Goal: Task Accomplishment & Management: Use online tool/utility

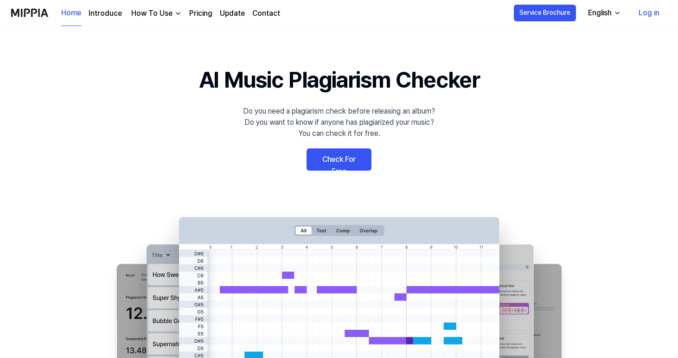
click at [328, 163] on link "Check For Free" at bounding box center [339, 159] width 65 height 22
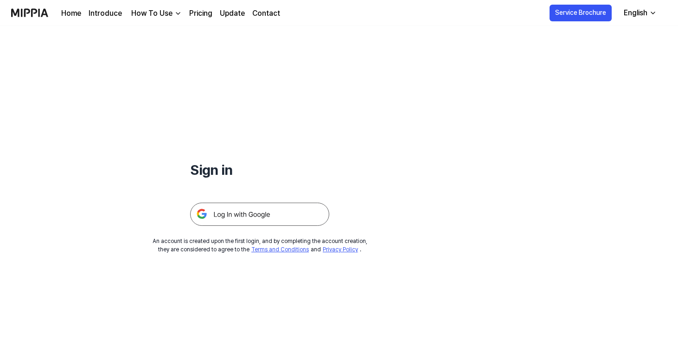
click at [281, 218] on img at bounding box center [259, 214] width 139 height 23
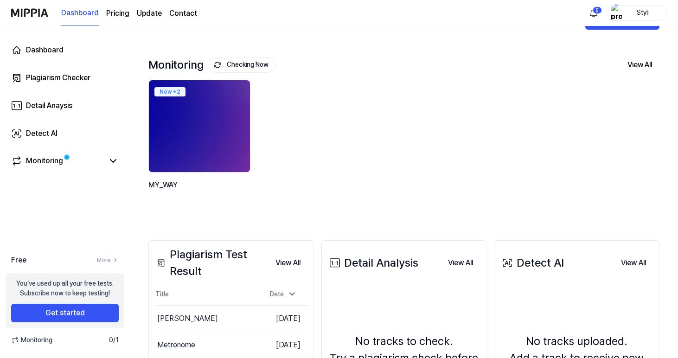
scroll to position [31, 0]
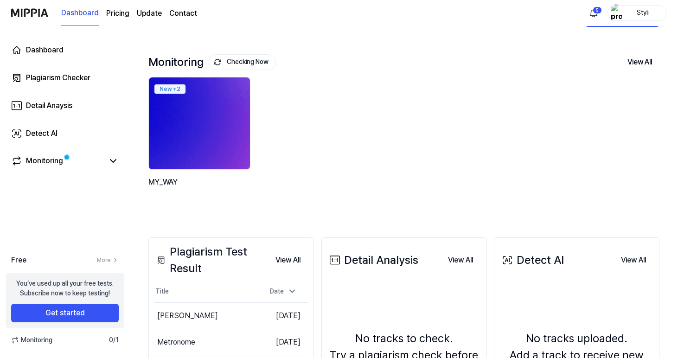
click at [195, 101] on img at bounding box center [199, 123] width 111 height 101
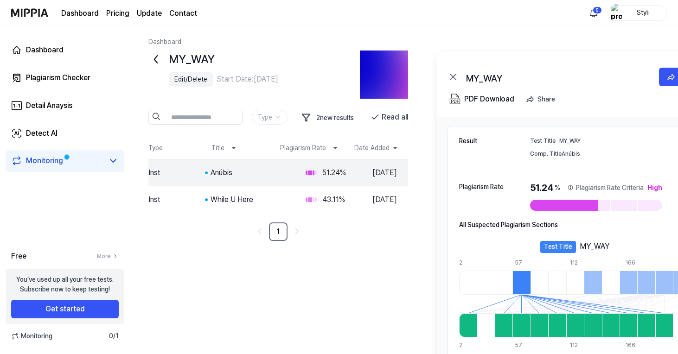
click at [158, 53] on icon at bounding box center [155, 59] width 15 height 15
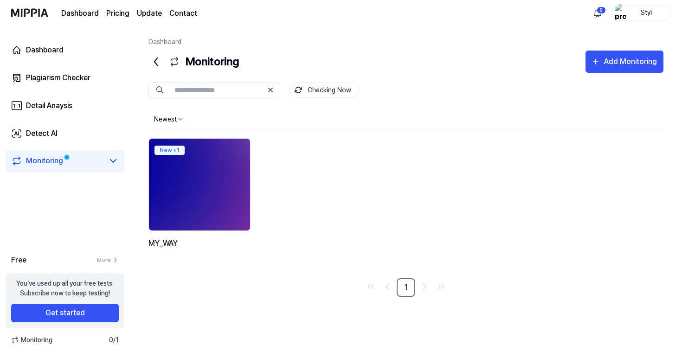
click at [90, 159] on link "Monitoring" at bounding box center [57, 160] width 93 height 11
click at [62, 52] on div "Dashboard" at bounding box center [45, 50] width 38 height 11
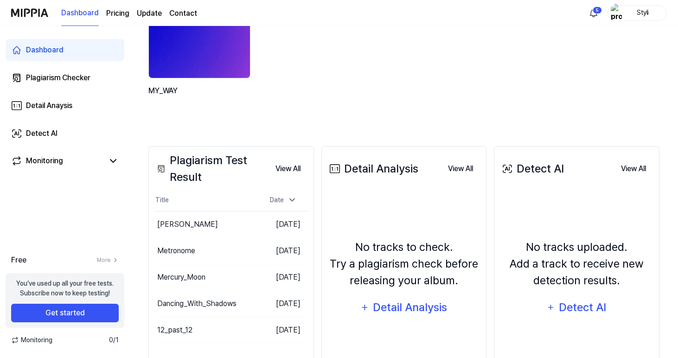
scroll to position [117, 0]
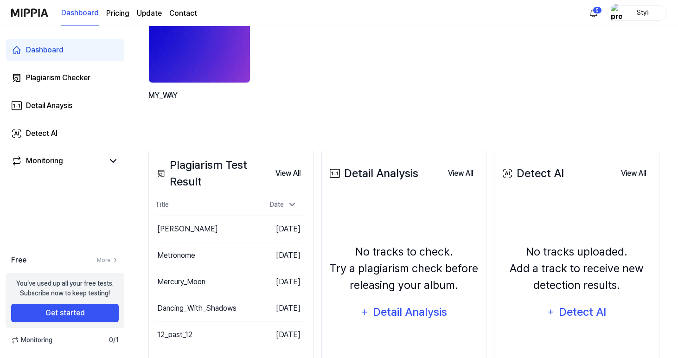
click at [200, 61] on img at bounding box center [199, 36] width 111 height 101
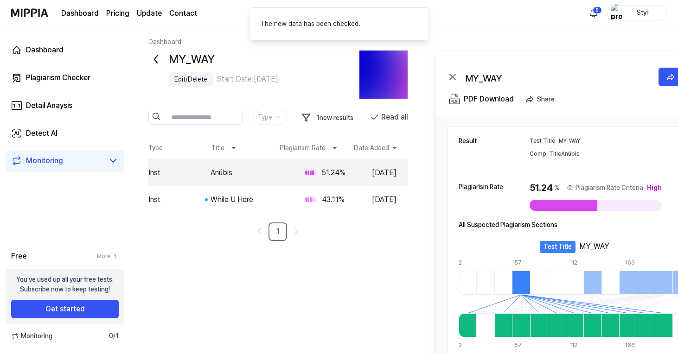
click at [158, 59] on icon at bounding box center [155, 59] width 15 height 15
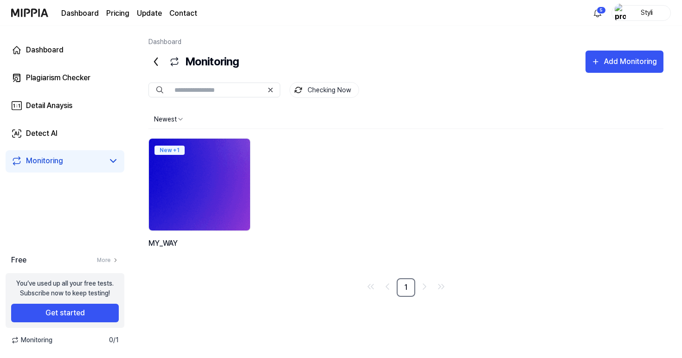
click at [213, 171] on img at bounding box center [199, 184] width 111 height 101
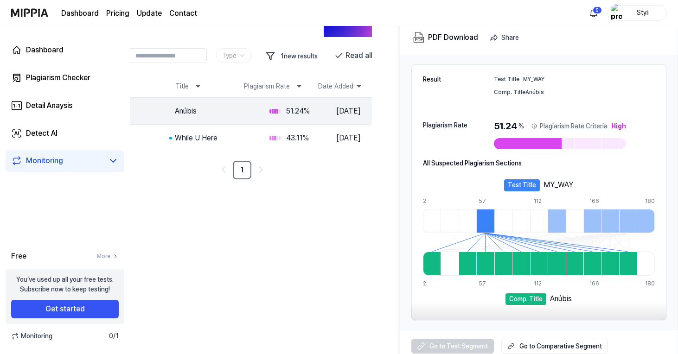
scroll to position [71, 37]
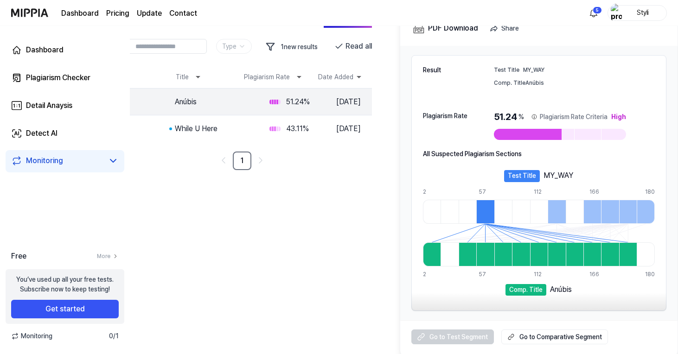
click at [489, 210] on div at bounding box center [485, 212] width 18 height 24
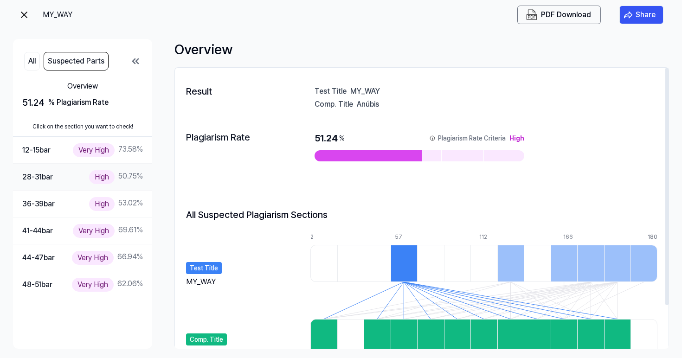
click at [78, 187] on div "28-31 bar High 50.75 %" at bounding box center [82, 177] width 139 height 27
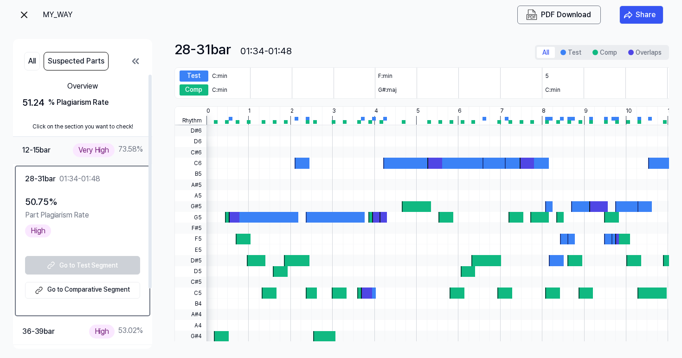
click at [65, 153] on div "12-15 bar Very High 73.58 %" at bounding box center [82, 149] width 121 height 13
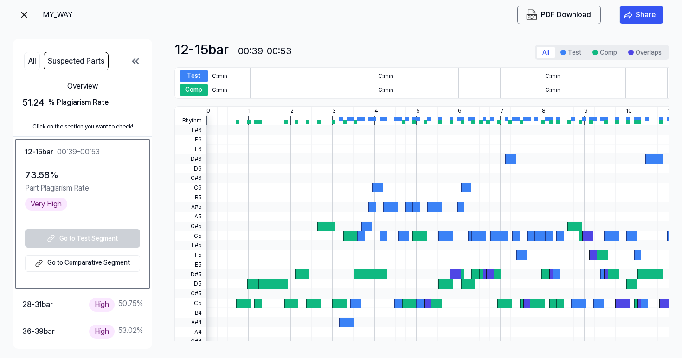
click at [27, 20] on img at bounding box center [24, 14] width 11 height 11
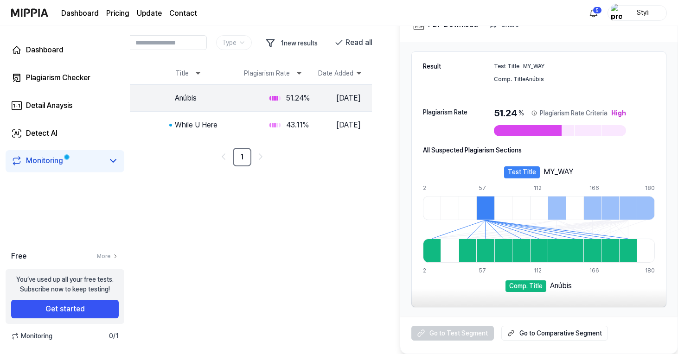
scroll to position [75, 37]
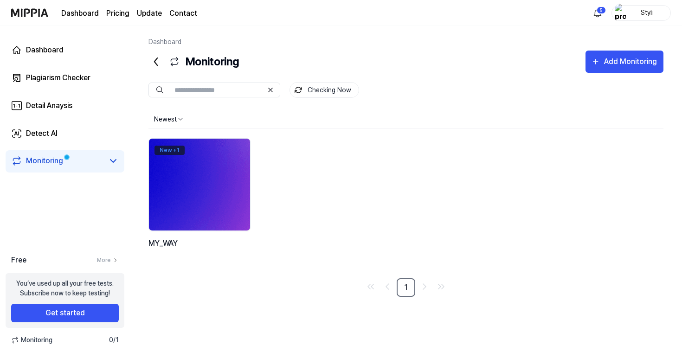
click at [163, 152] on div "New + 1" at bounding box center [169, 150] width 30 height 9
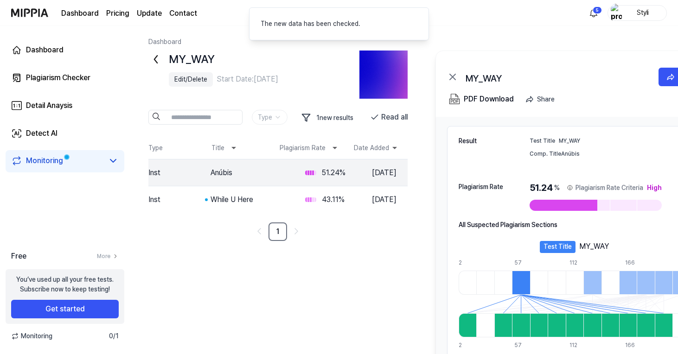
click at [155, 54] on icon at bounding box center [155, 59] width 15 height 15
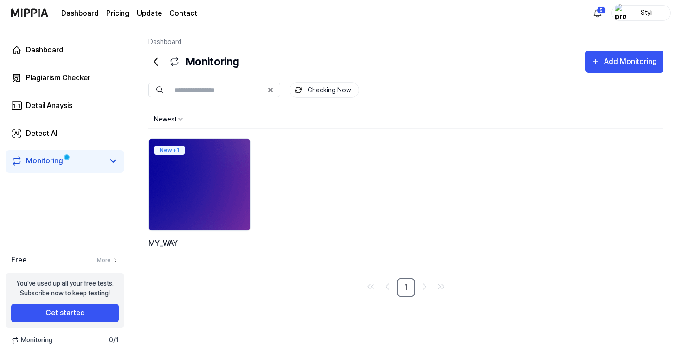
click at [97, 166] on link "Monitoring" at bounding box center [57, 160] width 93 height 11
click at [116, 159] on icon at bounding box center [113, 160] width 11 height 11
click at [45, 178] on div "MY_WAY" at bounding box center [36, 179] width 27 height 10
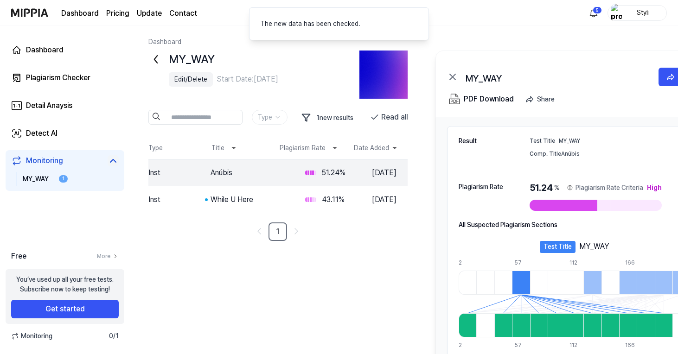
click at [379, 76] on img at bounding box center [384, 75] width 48 height 48
click at [163, 54] on icon at bounding box center [155, 59] width 15 height 15
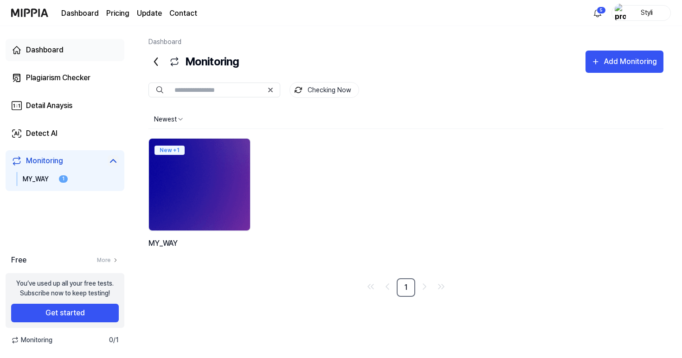
click at [66, 55] on link "Dashboard" at bounding box center [65, 50] width 119 height 22
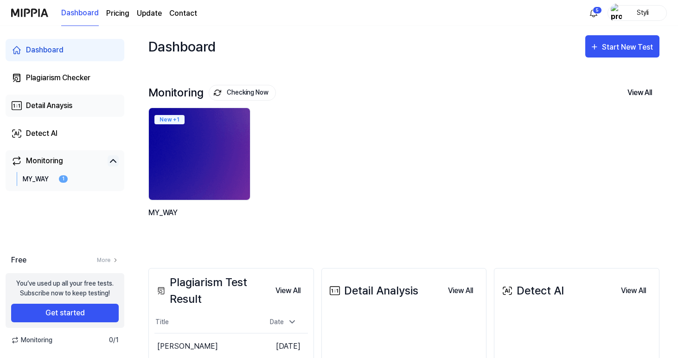
click at [66, 104] on div "Detail Anaysis" at bounding box center [49, 105] width 46 height 11
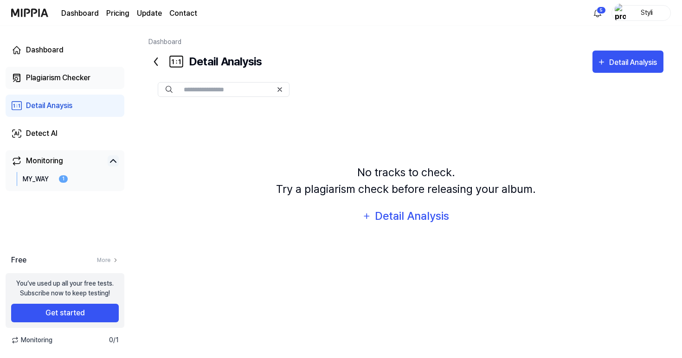
click at [65, 86] on link "Plagiarism Checker" at bounding box center [65, 78] width 119 height 22
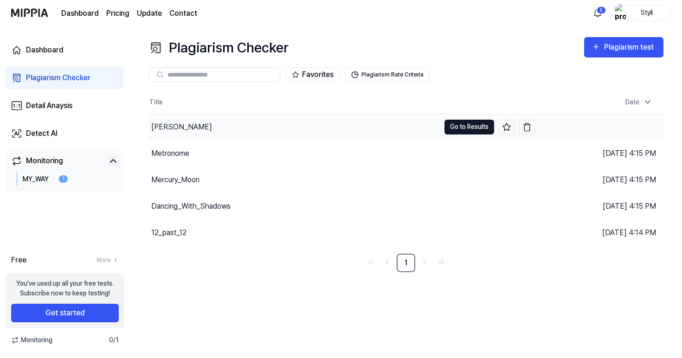
click at [461, 126] on button "Go to Results" at bounding box center [469, 127] width 50 height 15
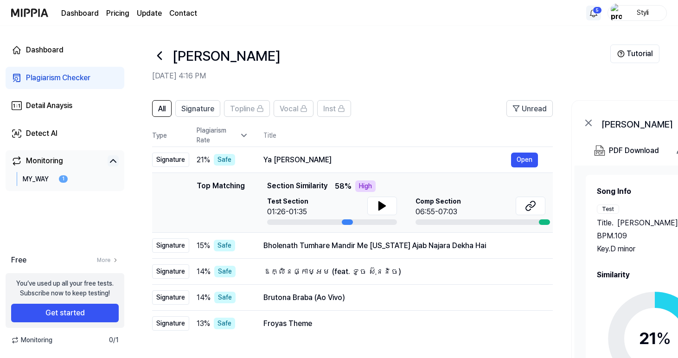
click at [593, 15] on html "Dashboard Pricing Update Contact 5 Styli Dashboard Plagiarism Checker Detail An…" at bounding box center [339, 179] width 678 height 358
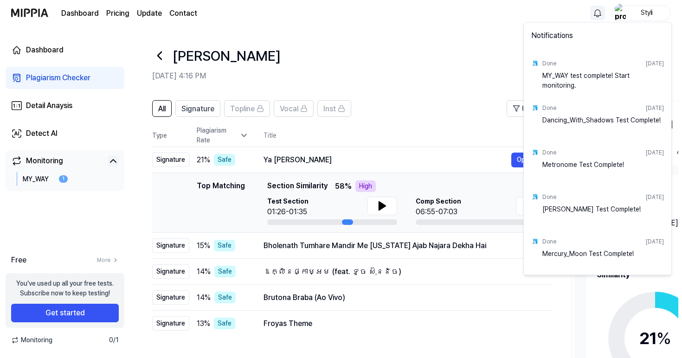
click at [161, 53] on html "Dashboard Pricing Update Contact Styli Dashboard Plagiarism Checker Detail Anay…" at bounding box center [341, 179] width 682 height 358
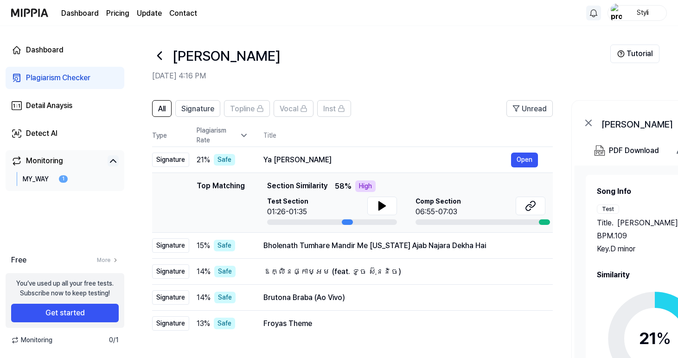
click at [158, 54] on icon at bounding box center [159, 55] width 15 height 15
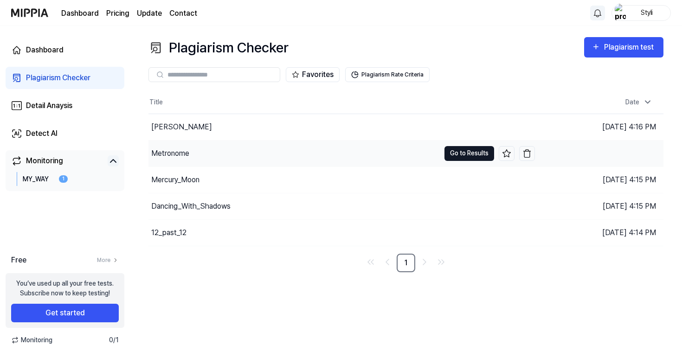
click at [469, 150] on button "Go to Results" at bounding box center [469, 153] width 50 height 15
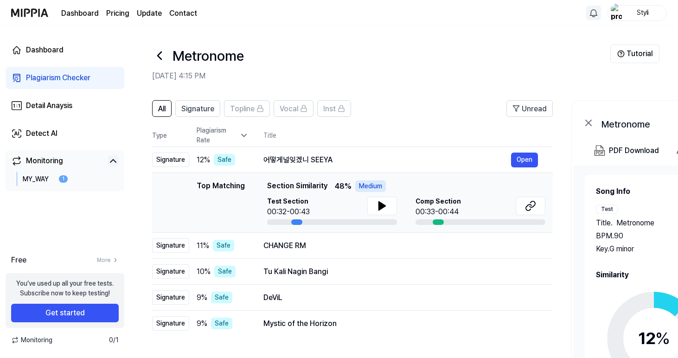
click at [161, 56] on icon at bounding box center [159, 55] width 15 height 15
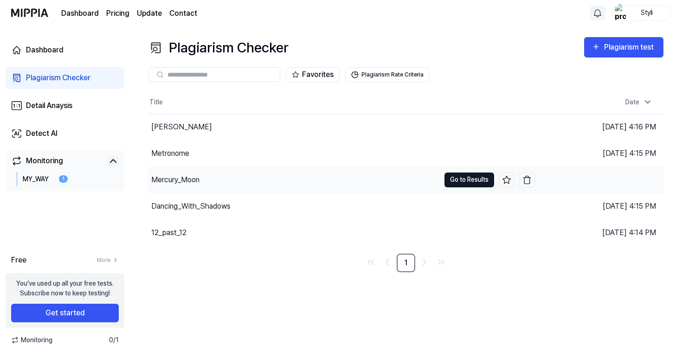
click at [452, 180] on button "Go to Results" at bounding box center [469, 180] width 50 height 15
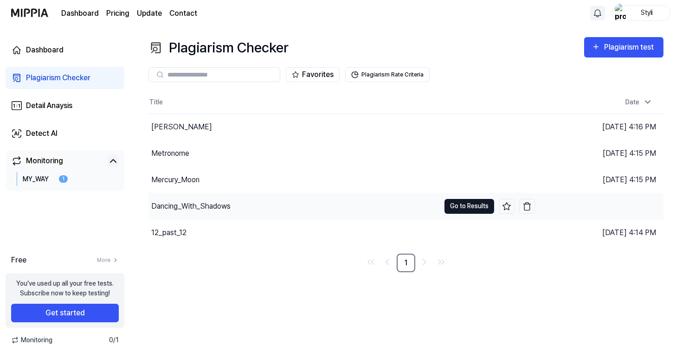
click at [481, 207] on button "Go to Results" at bounding box center [469, 206] width 50 height 15
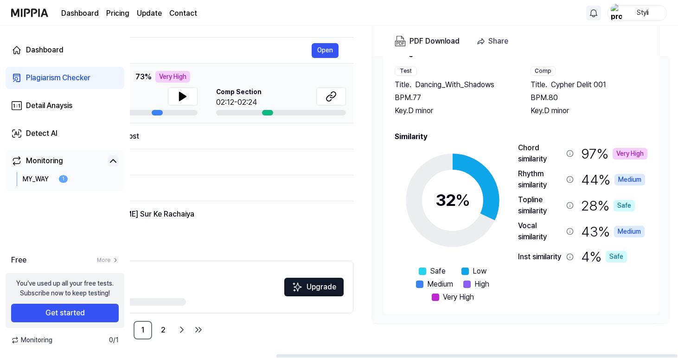
scroll to position [109, 0]
click at [415, 209] on circle at bounding box center [452, 200] width 77 height 77
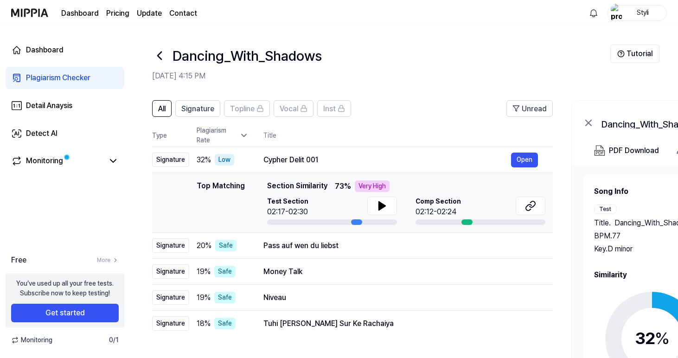
click at [238, 131] on div "Plagiarism Rate" at bounding box center [223, 135] width 52 height 19
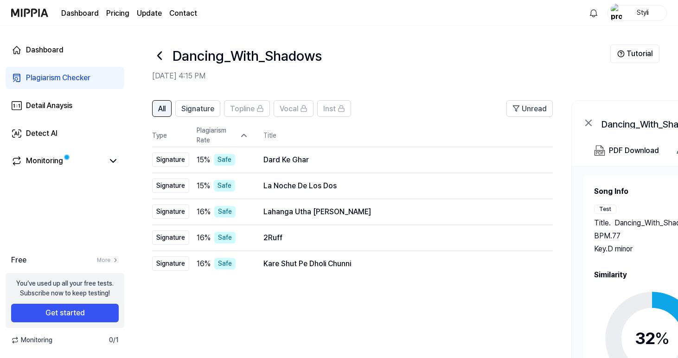
click at [165, 110] on span "All" at bounding box center [161, 108] width 7 height 11
click at [210, 115] on button "Signature" at bounding box center [197, 108] width 45 height 17
click at [163, 110] on span "All" at bounding box center [161, 108] width 7 height 11
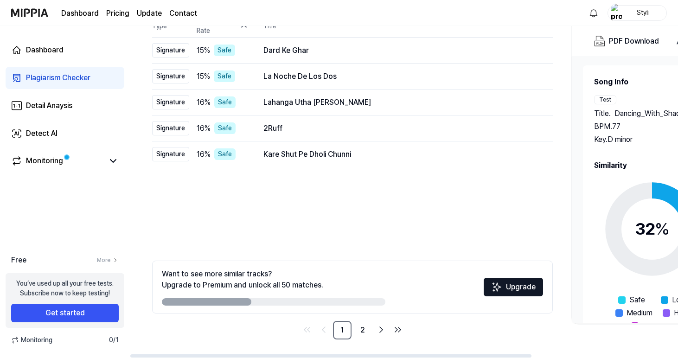
scroll to position [109, 0]
click at [360, 330] on link "2" at bounding box center [362, 330] width 19 height 19
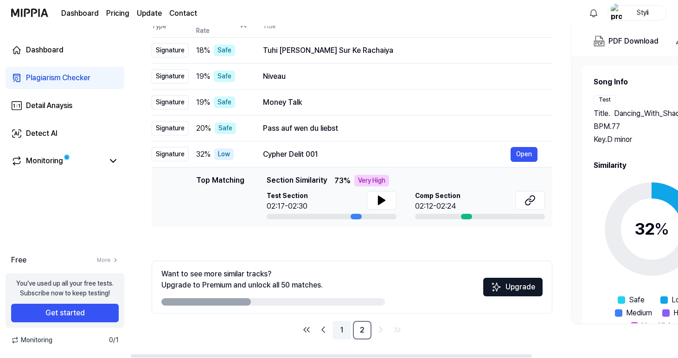
click at [343, 334] on link "1" at bounding box center [342, 330] width 19 height 19
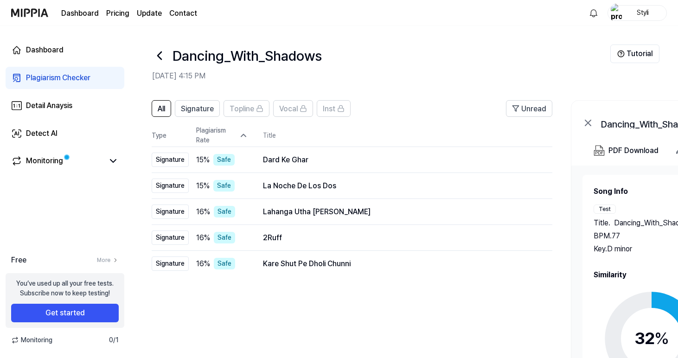
click at [157, 51] on icon at bounding box center [159, 55] width 15 height 15
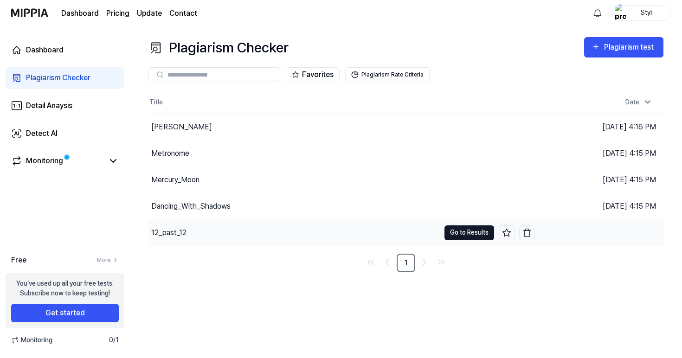
click at [487, 230] on button "Go to Results" at bounding box center [469, 232] width 50 height 15
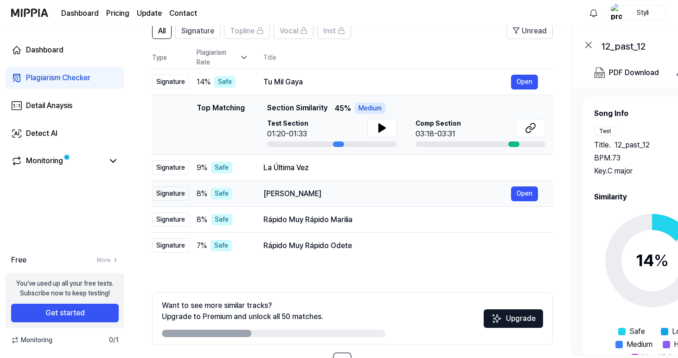
scroll to position [86, 0]
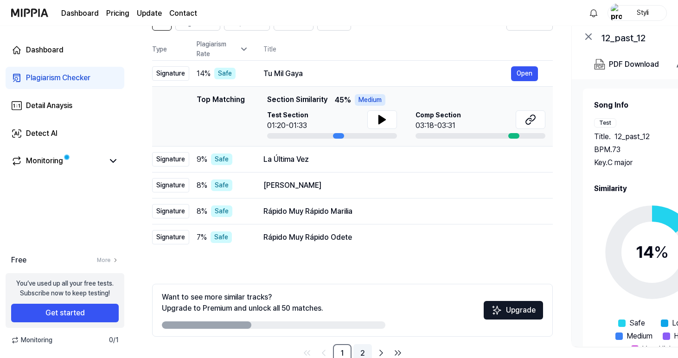
click at [364, 348] on link "2" at bounding box center [362, 353] width 19 height 19
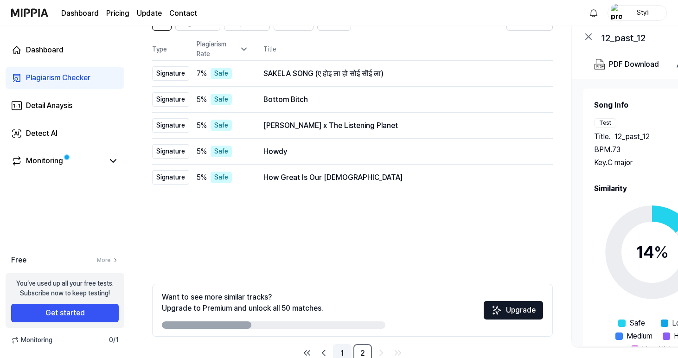
click at [345, 348] on link "1" at bounding box center [342, 353] width 19 height 19
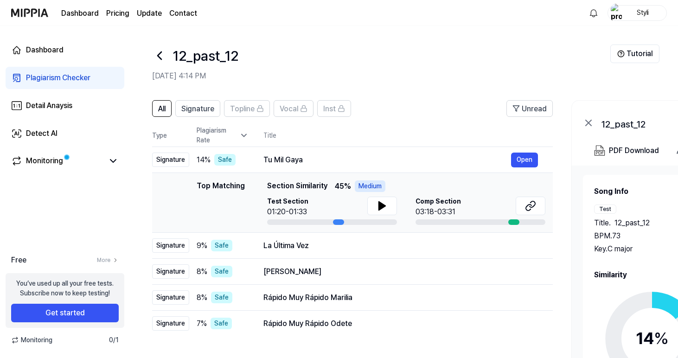
click at [164, 47] on div at bounding box center [159, 56] width 15 height 22
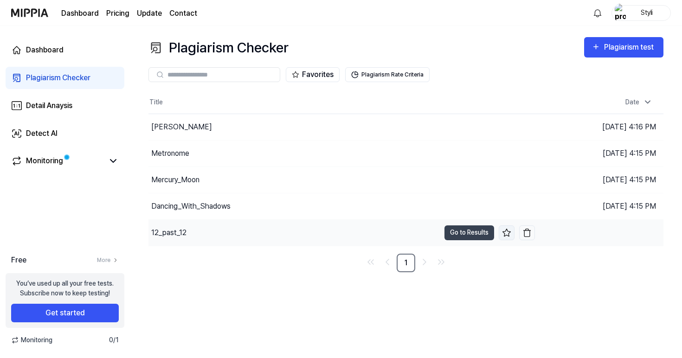
click at [505, 235] on icon at bounding box center [506, 232] width 8 height 7
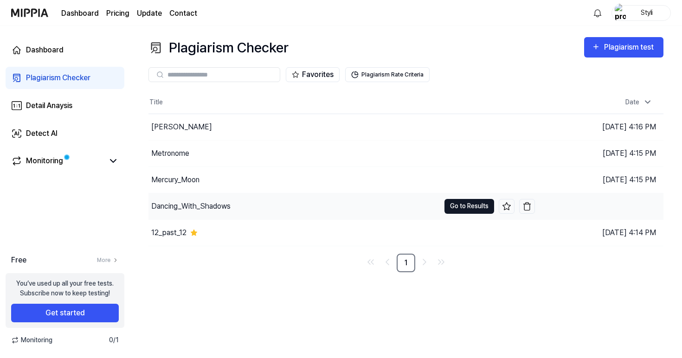
click at [476, 207] on button "Go to Results" at bounding box center [469, 206] width 50 height 15
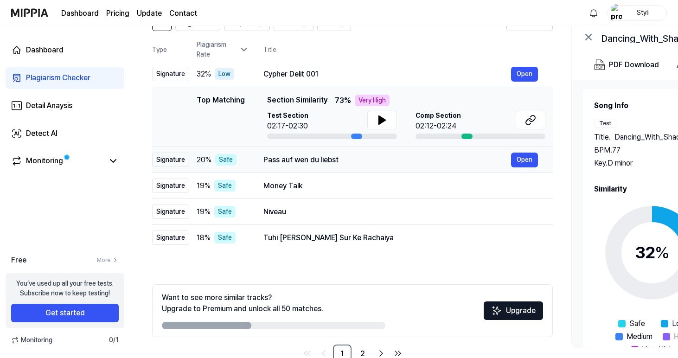
scroll to position [93, 0]
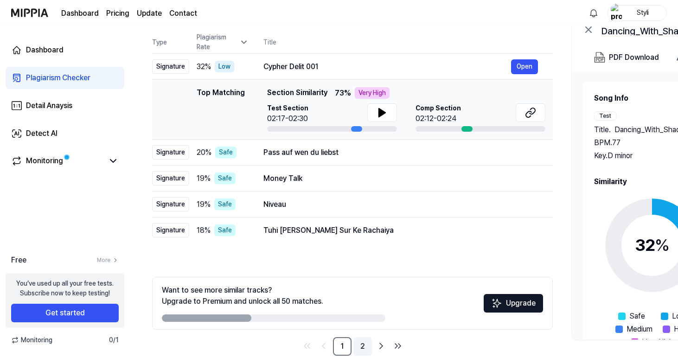
click at [363, 345] on link "2" at bounding box center [362, 346] width 19 height 19
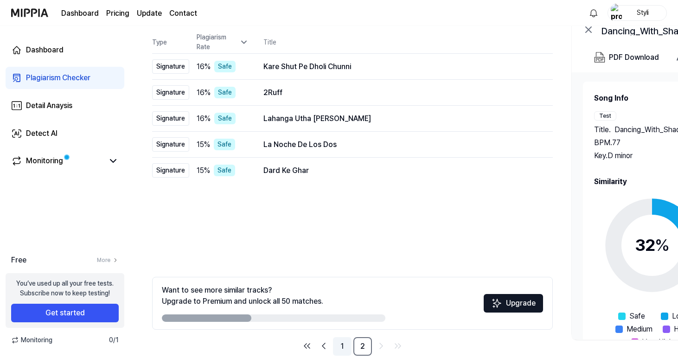
click at [338, 344] on link "1" at bounding box center [342, 346] width 19 height 19
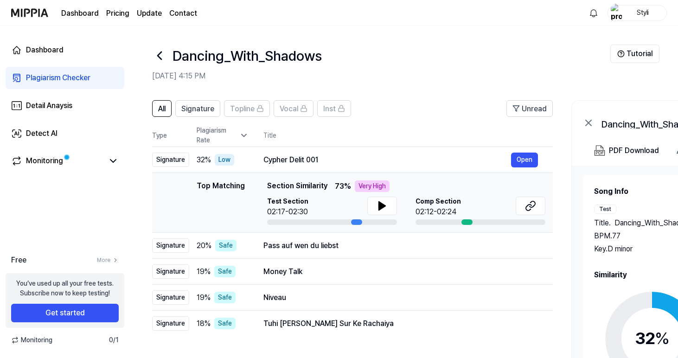
click at [161, 52] on icon at bounding box center [159, 55] width 15 height 15
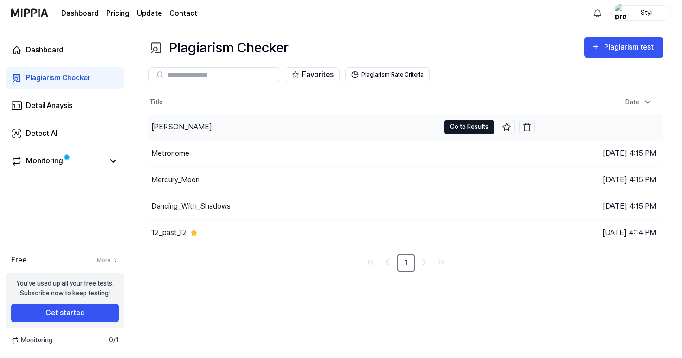
click at [475, 121] on button "Go to Results" at bounding box center [469, 127] width 50 height 15
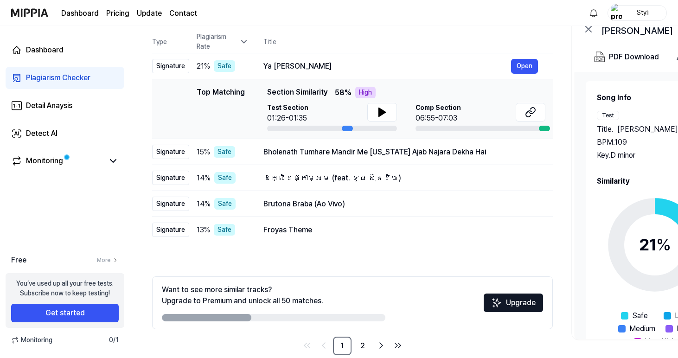
scroll to position [103, 0]
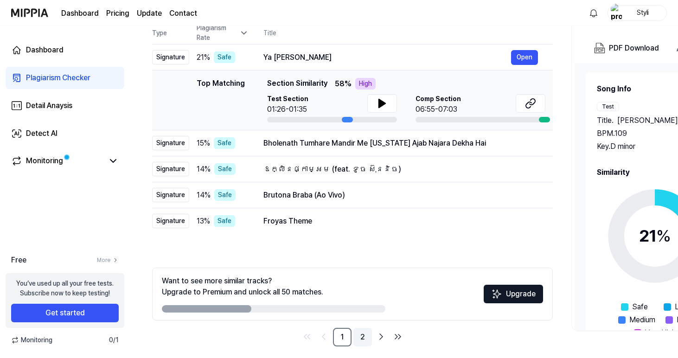
click at [364, 340] on link "2" at bounding box center [362, 337] width 19 height 19
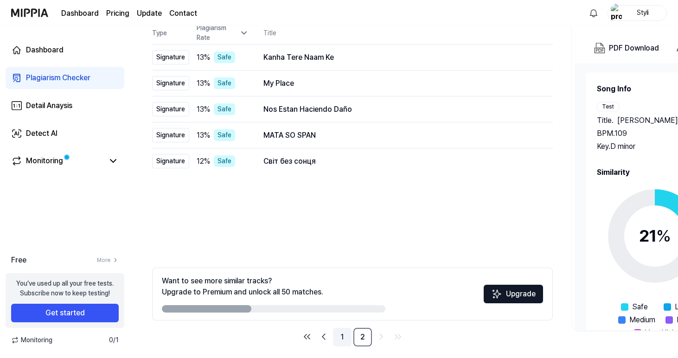
click at [341, 337] on link "1" at bounding box center [342, 337] width 19 height 19
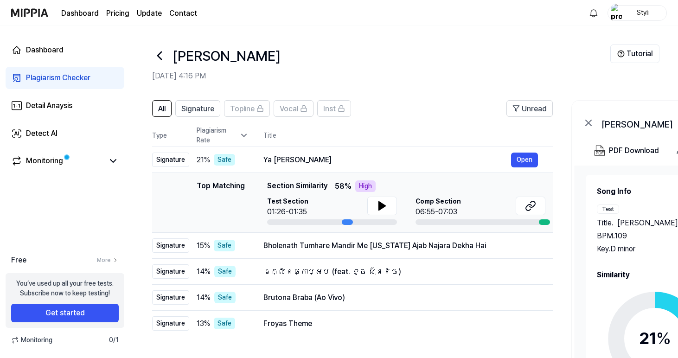
click at [161, 55] on icon at bounding box center [159, 55] width 15 height 15
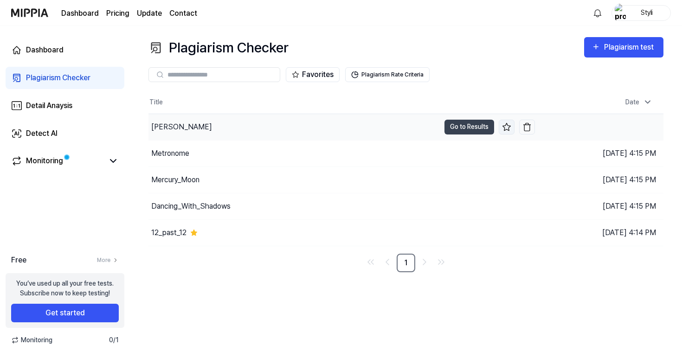
click at [511, 128] on button at bounding box center [507, 127] width 16 height 15
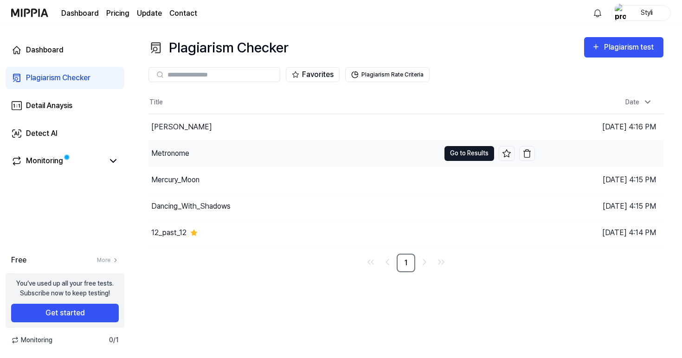
click at [488, 155] on button "Go to Results" at bounding box center [469, 153] width 50 height 15
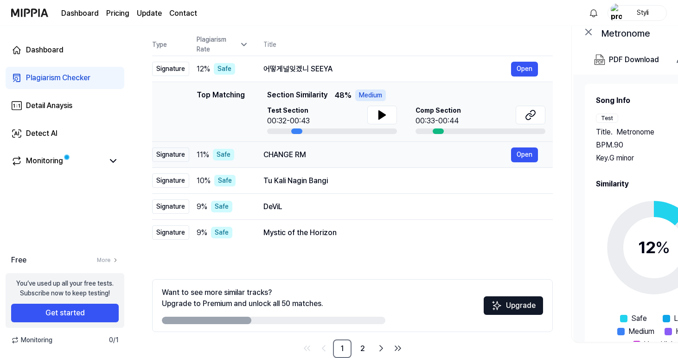
scroll to position [91, 0]
click at [364, 345] on link "2" at bounding box center [362, 348] width 19 height 19
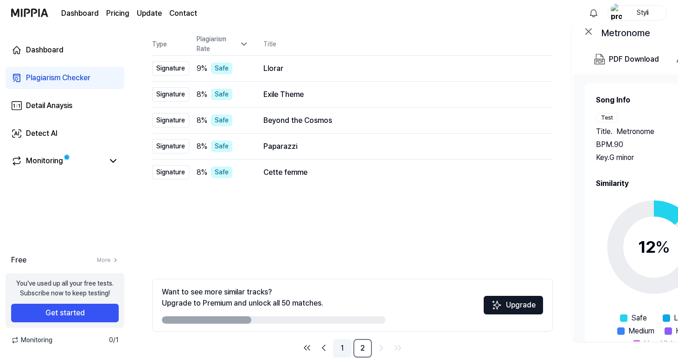
click at [342, 346] on link "1" at bounding box center [342, 348] width 19 height 19
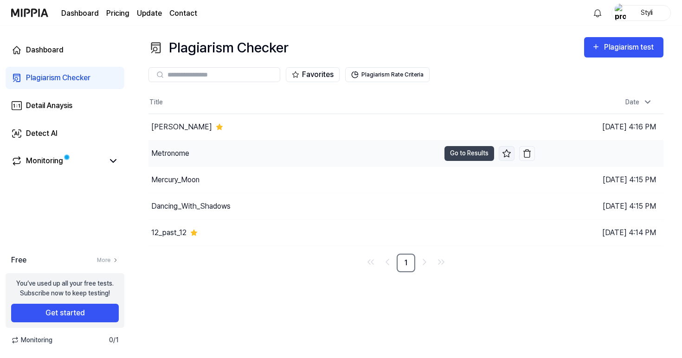
click at [506, 153] on icon at bounding box center [506, 153] width 9 height 9
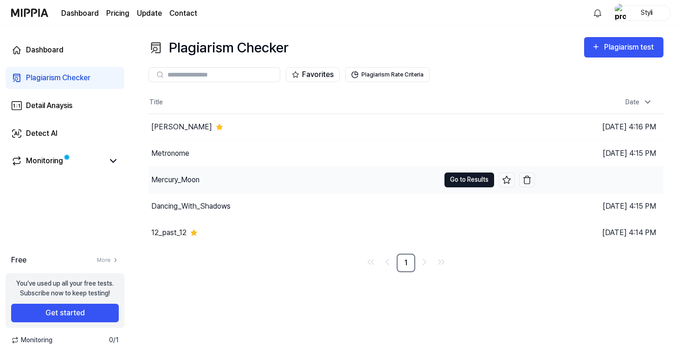
click at [462, 181] on button "Go to Results" at bounding box center [469, 180] width 50 height 15
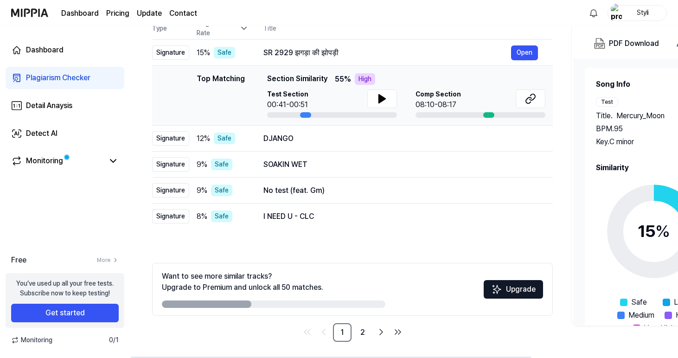
scroll to position [108, 0]
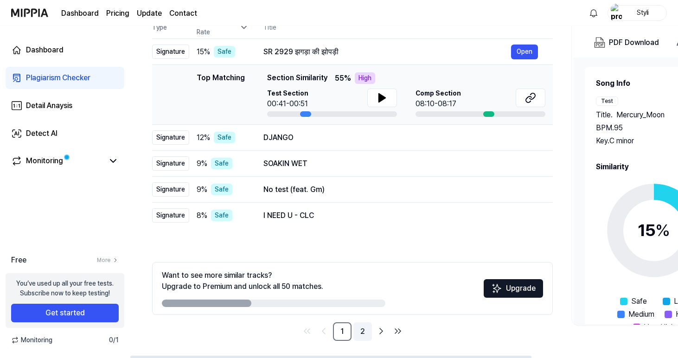
click at [361, 328] on link "2" at bounding box center [362, 331] width 19 height 19
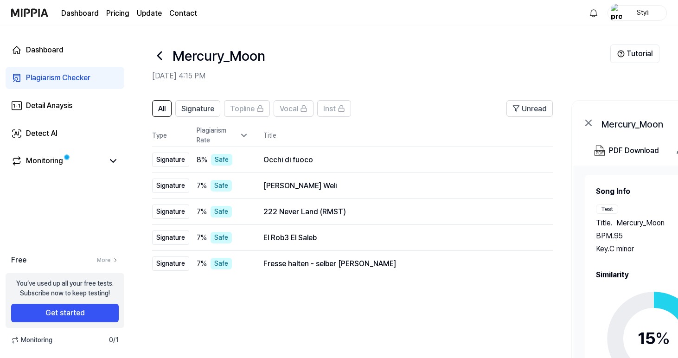
click at [166, 59] on icon at bounding box center [159, 55] width 15 height 15
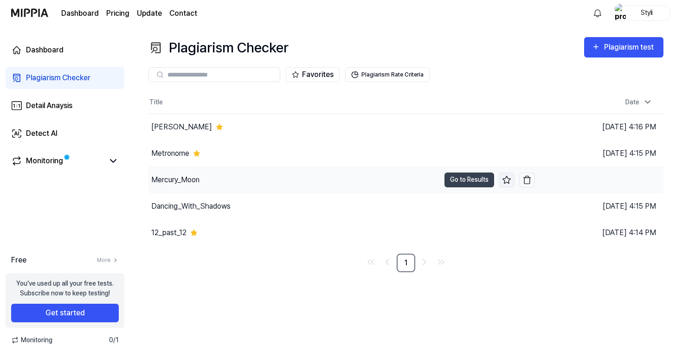
click at [503, 180] on icon at bounding box center [506, 179] width 9 height 9
click at [109, 159] on icon at bounding box center [113, 160] width 11 height 11
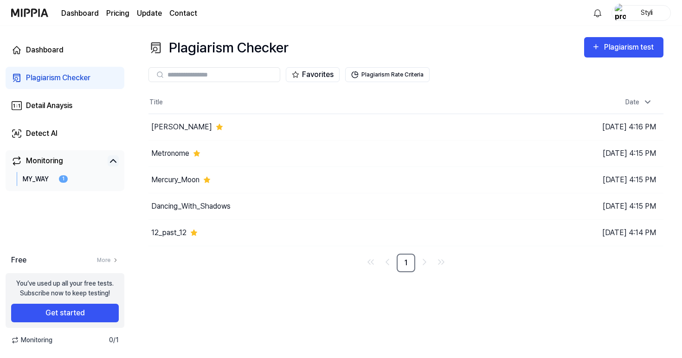
click at [45, 177] on div "MY_WAY" at bounding box center [36, 179] width 27 height 10
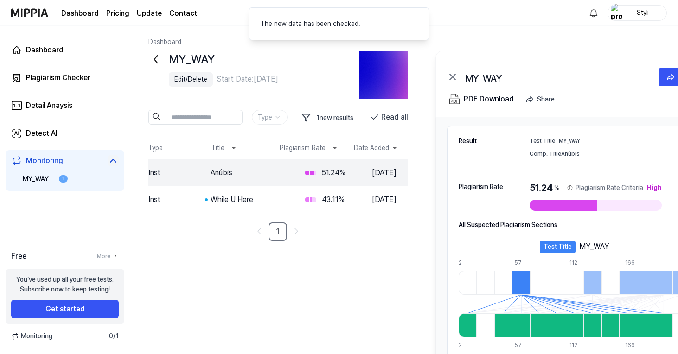
click at [370, 81] on img at bounding box center [384, 75] width 48 height 48
click at [314, 75] on div "Edit/Delete Start Date: Aug 24, 2025" at bounding box center [270, 79] width 202 height 11
click at [154, 57] on icon at bounding box center [155, 59] width 15 height 15
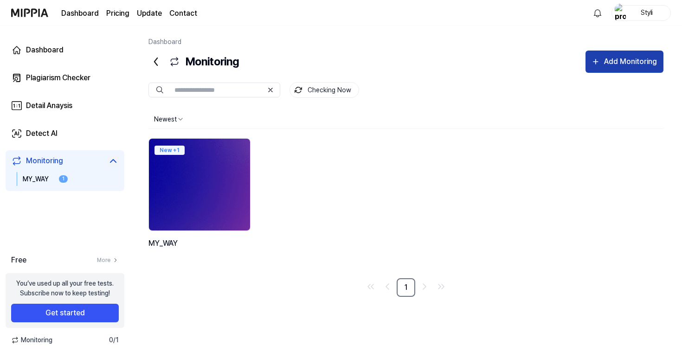
click at [649, 59] on div "Add Monitoring" at bounding box center [630, 62] width 55 height 12
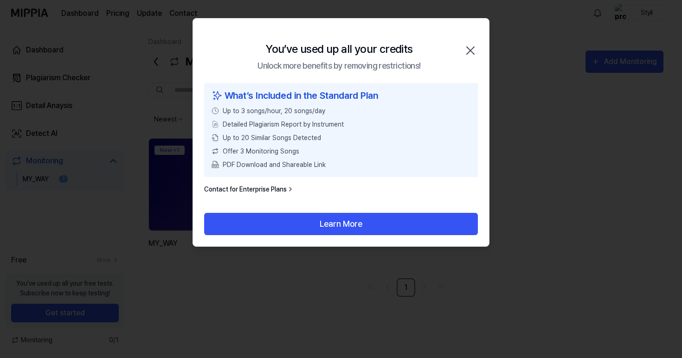
click at [466, 46] on icon "button" at bounding box center [470, 50] width 15 height 15
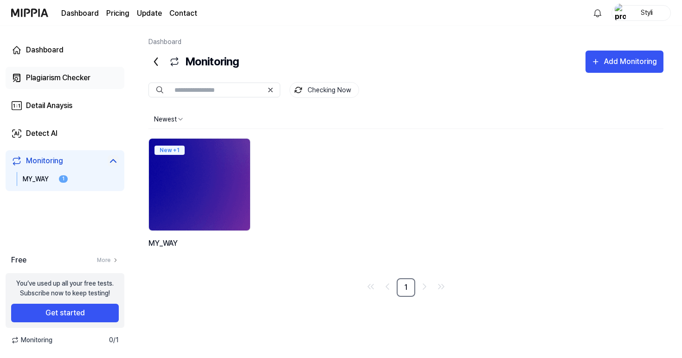
click at [62, 74] on div "Plagiarism Checker" at bounding box center [58, 77] width 64 height 11
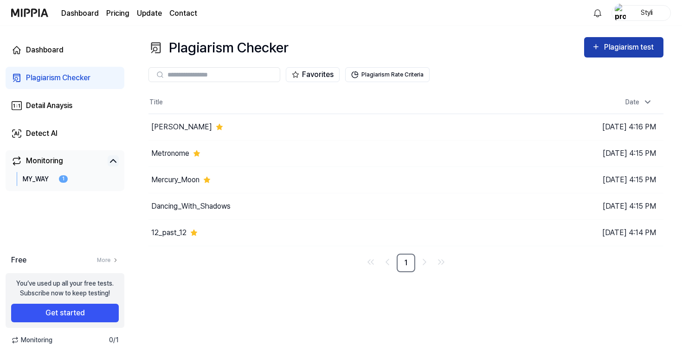
click at [609, 44] on div "Plagiarism test" at bounding box center [630, 47] width 52 height 12
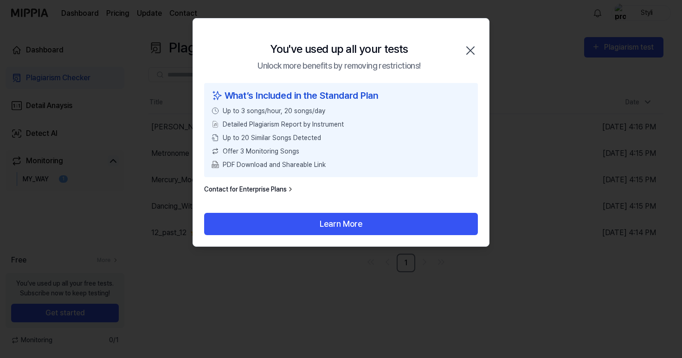
click at [471, 56] on icon "button" at bounding box center [470, 50] width 15 height 15
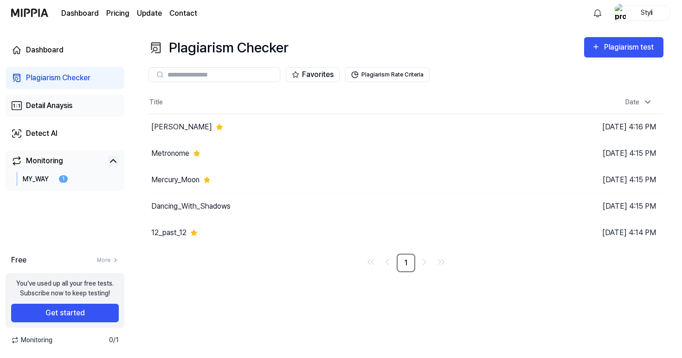
click at [82, 108] on link "Detail Anaysis" at bounding box center [65, 106] width 119 height 22
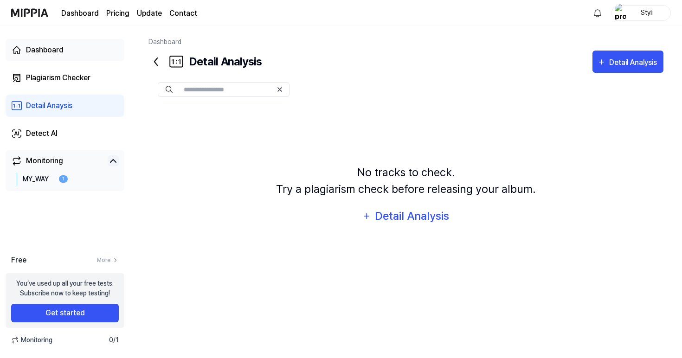
click at [61, 56] on link "Dashboard" at bounding box center [65, 50] width 119 height 22
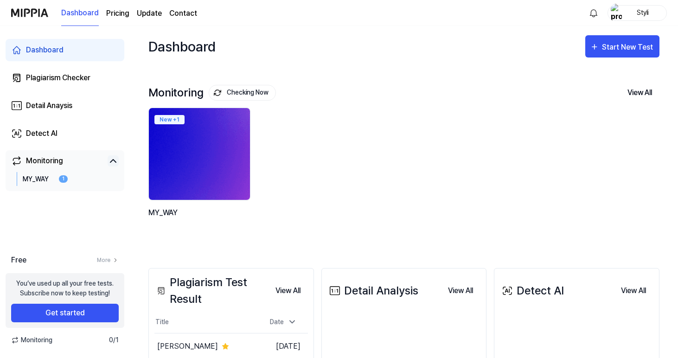
click at [213, 148] on img at bounding box center [199, 153] width 111 height 101
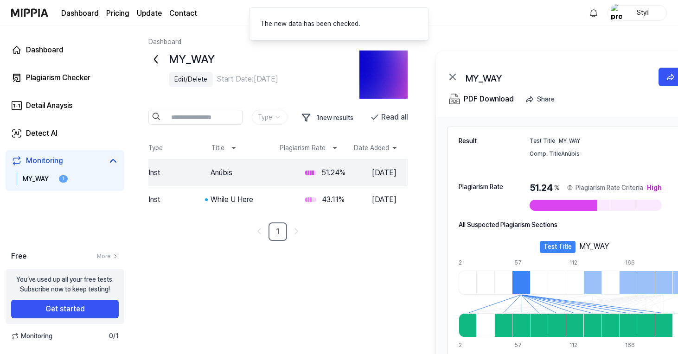
click at [363, 63] on img at bounding box center [384, 75] width 48 height 48
click at [460, 71] on div "MY_WAY Open" at bounding box center [574, 77] width 255 height 26
click at [449, 81] on icon at bounding box center [452, 76] width 11 height 11
click at [452, 78] on icon at bounding box center [452, 76] width 11 height 11
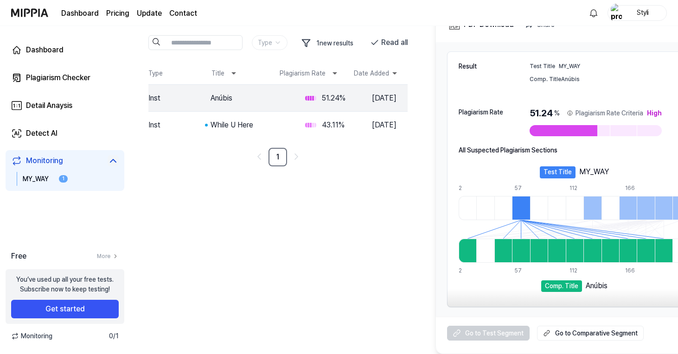
scroll to position [75, 0]
click at [338, 44] on button "1 new results" at bounding box center [329, 43] width 64 height 16
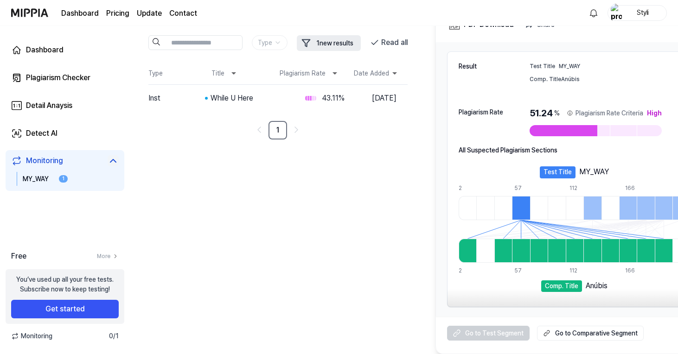
click at [338, 44] on button "1 new results" at bounding box center [329, 43] width 64 height 16
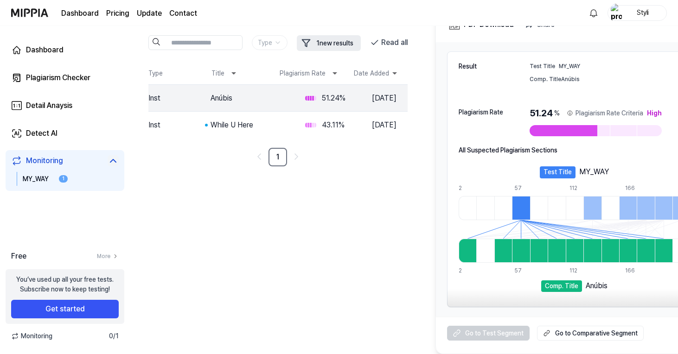
click at [338, 44] on button "1 new results" at bounding box center [329, 43] width 64 height 16
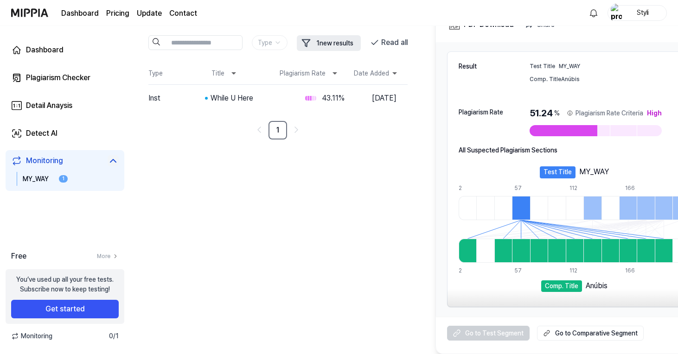
click at [338, 44] on button "1 new results" at bounding box center [329, 43] width 64 height 16
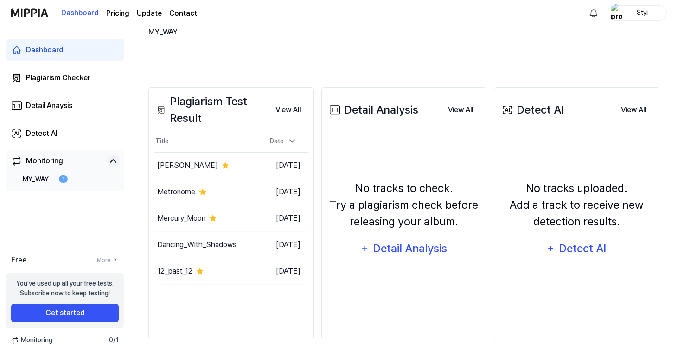
scroll to position [181, 0]
click at [428, 249] on div "Detail Analysis" at bounding box center [411, 249] width 76 height 18
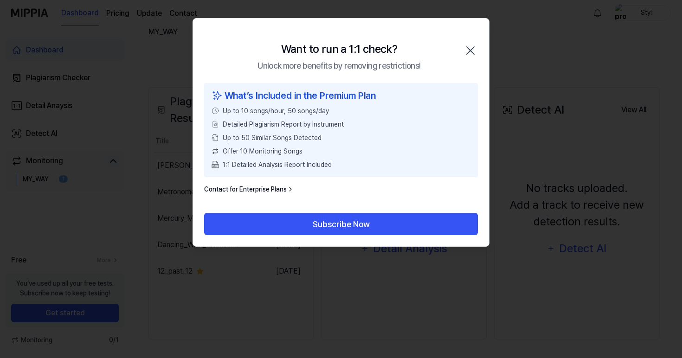
click at [464, 54] on icon "button" at bounding box center [470, 50] width 15 height 15
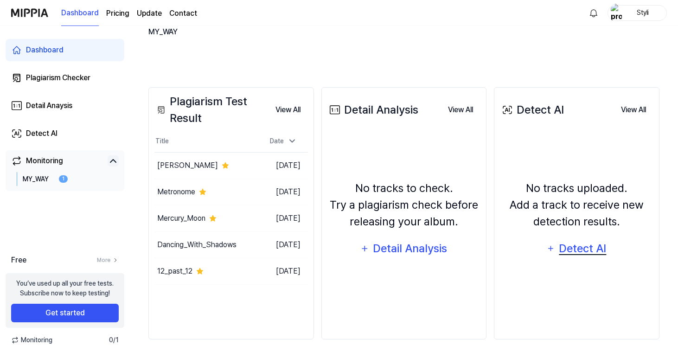
click at [567, 250] on div "Detect AI" at bounding box center [583, 249] width 50 height 18
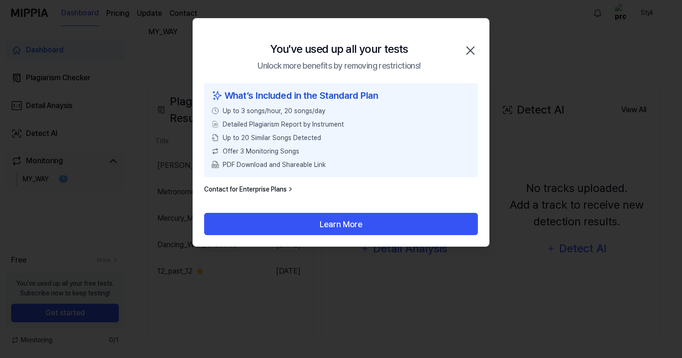
click at [469, 49] on icon "button" at bounding box center [470, 50] width 7 height 7
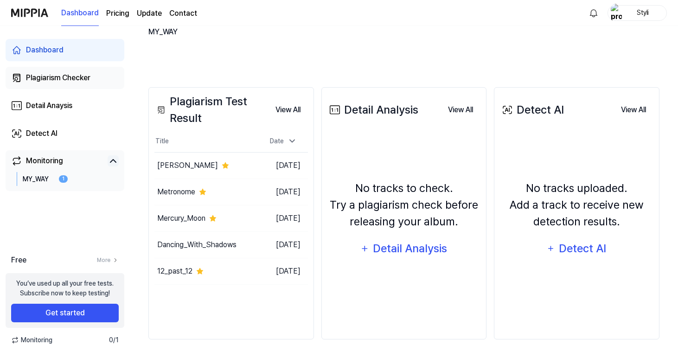
click at [74, 71] on link "Plagiarism Checker" at bounding box center [65, 78] width 119 height 22
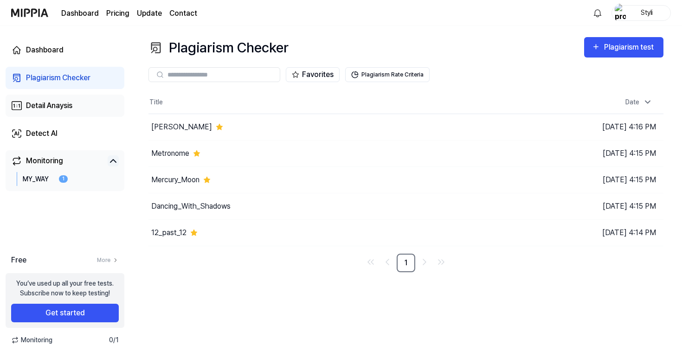
click at [81, 98] on link "Detail Anaysis" at bounding box center [65, 106] width 119 height 22
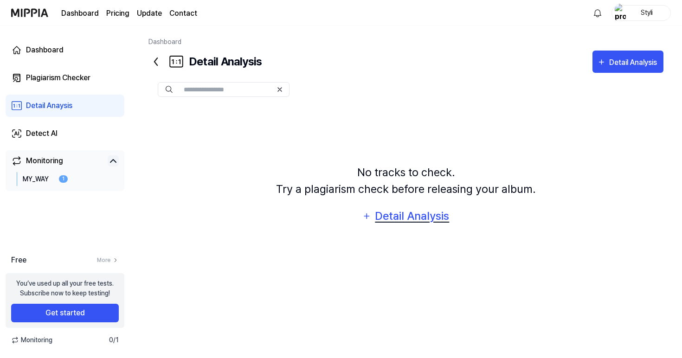
click at [443, 215] on div "Detail Analysis" at bounding box center [412, 216] width 76 height 18
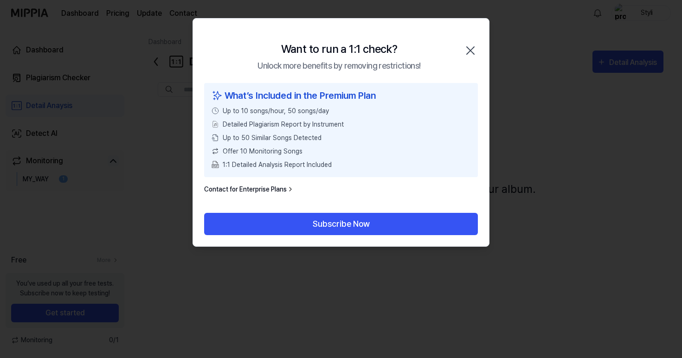
click at [476, 50] on icon "button" at bounding box center [470, 50] width 15 height 15
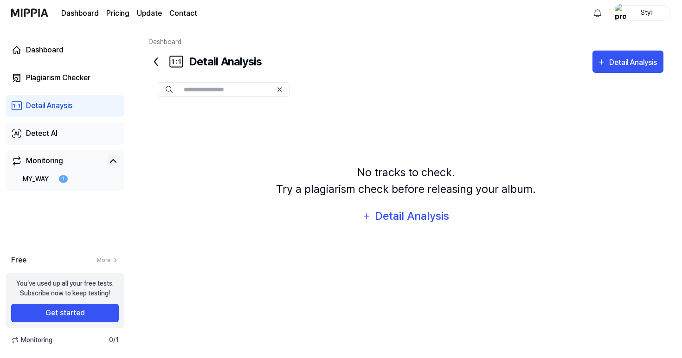
click at [101, 122] on link "Detect AI" at bounding box center [65, 133] width 119 height 22
click at [69, 172] on div "MY_WAY 1" at bounding box center [65, 179] width 108 height 14
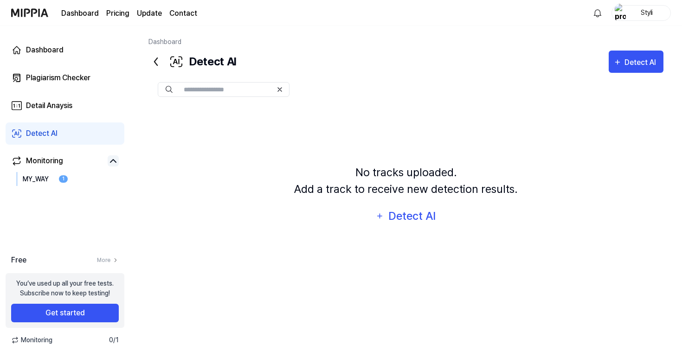
click at [112, 162] on icon at bounding box center [113, 160] width 11 height 11
click at [108, 162] on icon at bounding box center [113, 160] width 11 height 11
click at [55, 178] on link "MY_WAY 1" at bounding box center [45, 179] width 45 height 14
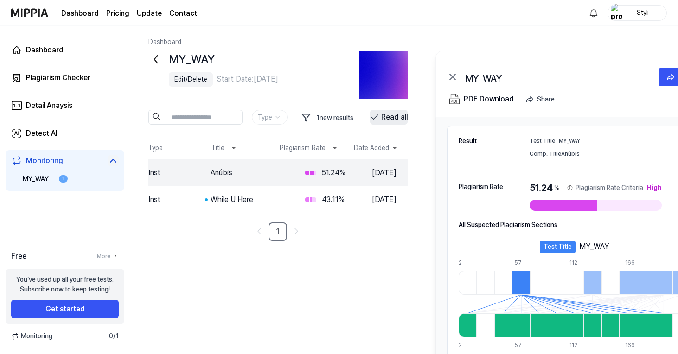
click at [382, 117] on button "Read all" at bounding box center [389, 117] width 38 height 15
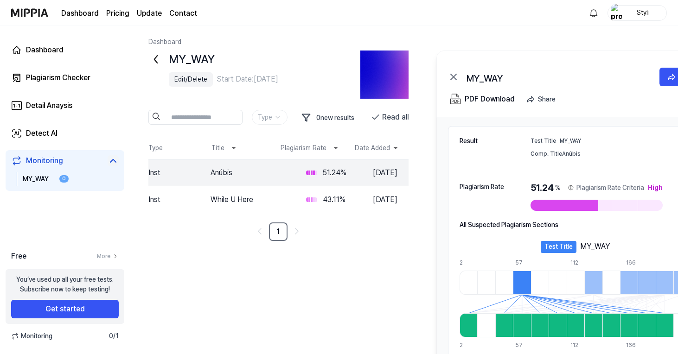
click at [342, 68] on div "MY_WAY" at bounding box center [260, 60] width 182 height 18
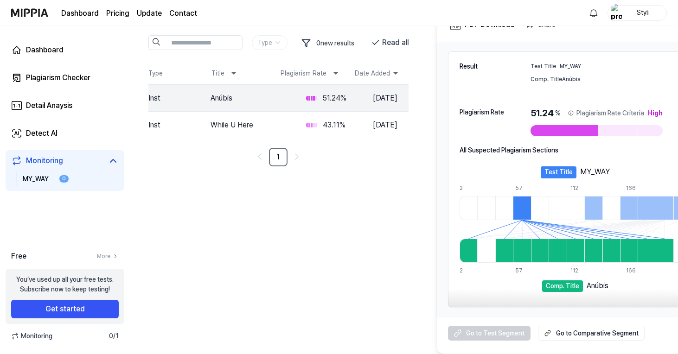
scroll to position [75, 0]
click at [520, 199] on div at bounding box center [521, 208] width 18 height 24
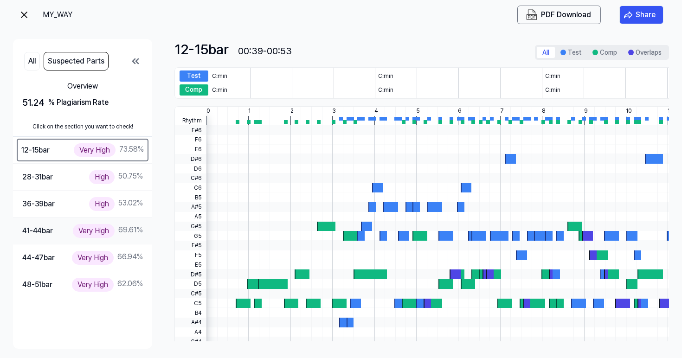
click at [128, 228] on div "Very High 69.61 %" at bounding box center [108, 230] width 70 height 13
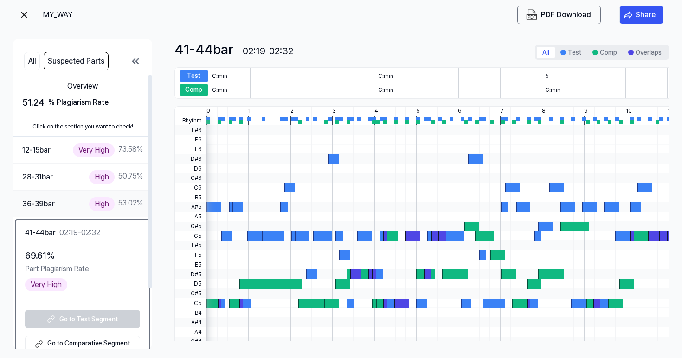
click at [77, 195] on div "36-39 bar High 53.02 %" at bounding box center [82, 204] width 139 height 27
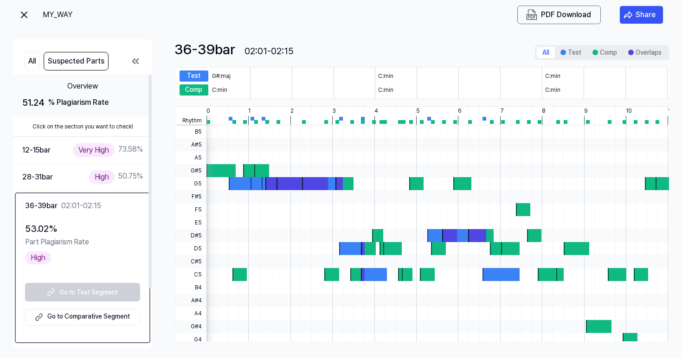
click at [101, 96] on div "51.24 % Plagiarism Rate" at bounding box center [82, 103] width 121 height 14
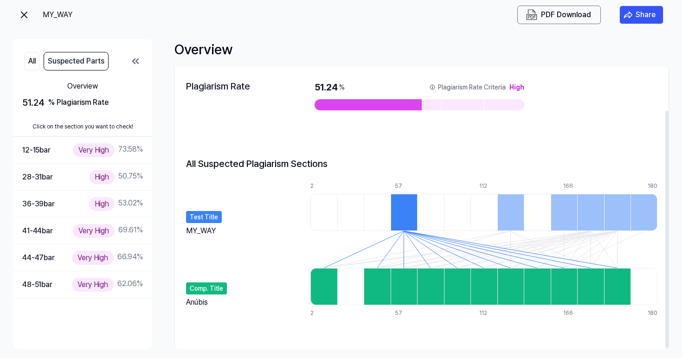
scroll to position [51, 0]
click at [643, 212] on div at bounding box center [643, 212] width 27 height 37
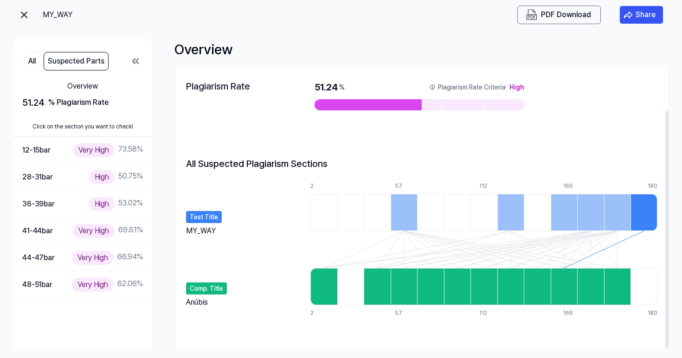
click at [619, 208] on div at bounding box center [617, 212] width 27 height 37
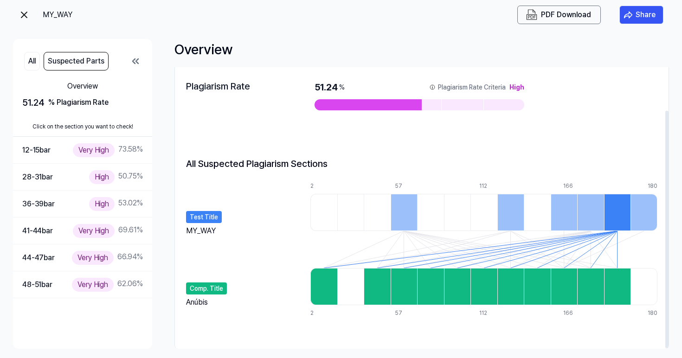
click at [580, 201] on div at bounding box center [590, 212] width 27 height 37
click at [563, 201] on div at bounding box center [564, 212] width 27 height 37
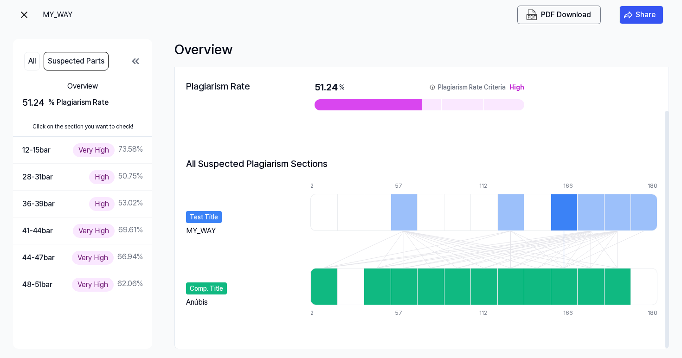
click at [502, 201] on div at bounding box center [510, 212] width 27 height 37
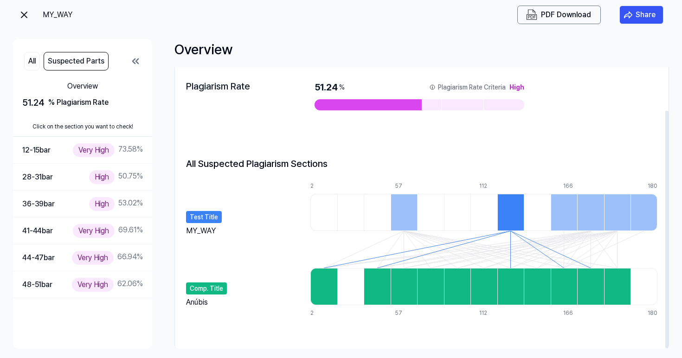
click at [397, 210] on div at bounding box center [404, 212] width 27 height 37
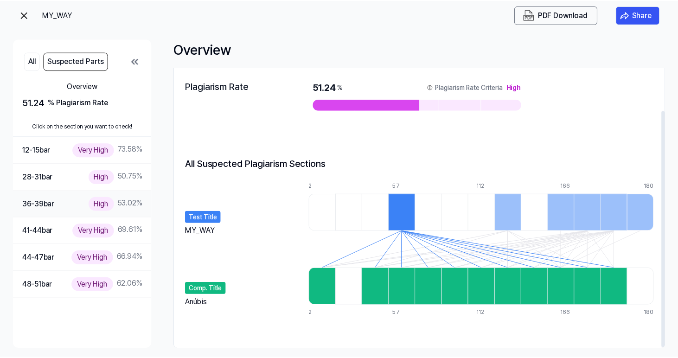
scroll to position [0, 0]
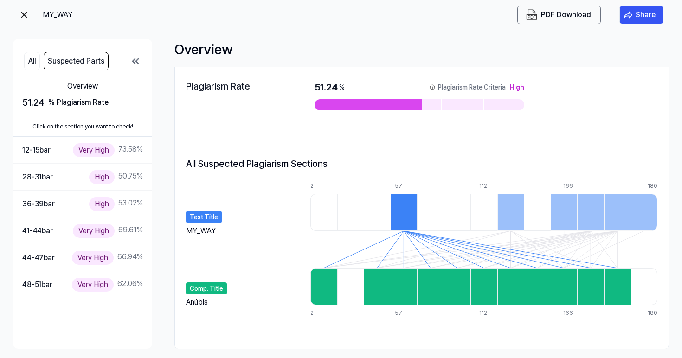
click at [26, 17] on img at bounding box center [24, 14] width 11 height 11
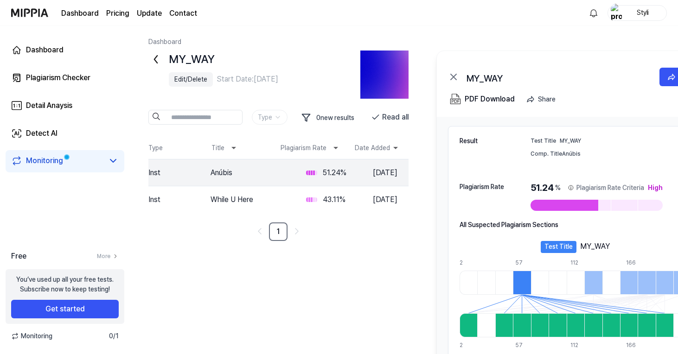
click at [42, 14] on img at bounding box center [29, 13] width 37 height 26
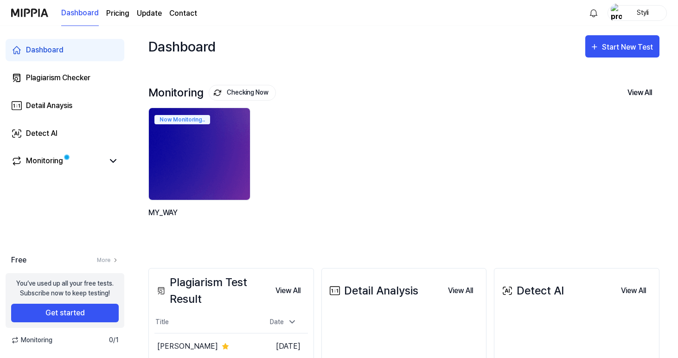
click at [647, 10] on div "Styli" at bounding box center [643, 12] width 36 height 10
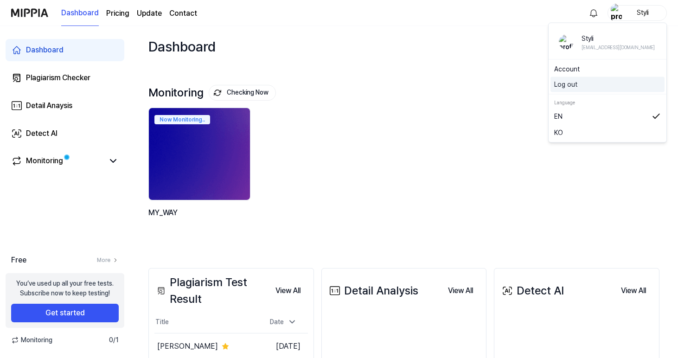
click at [589, 84] on button "Log out" at bounding box center [607, 85] width 107 height 10
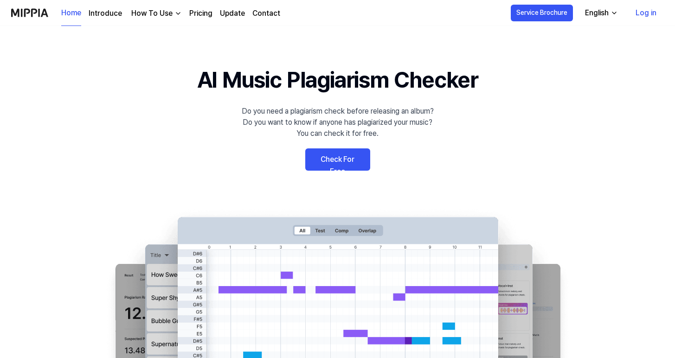
click at [347, 165] on link "Check For Free" at bounding box center [337, 159] width 65 height 22
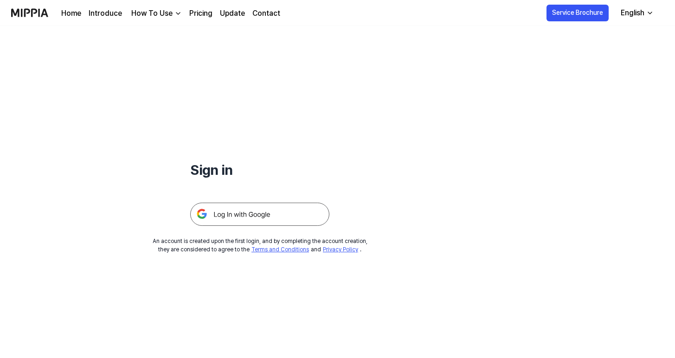
click at [270, 215] on img at bounding box center [259, 214] width 139 height 23
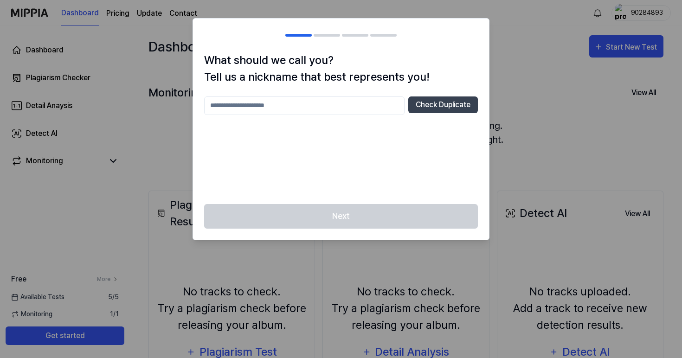
click at [348, 103] on input "text" at bounding box center [304, 105] width 200 height 19
type input "********"
click at [444, 106] on button "Check Duplicate" at bounding box center [443, 104] width 70 height 17
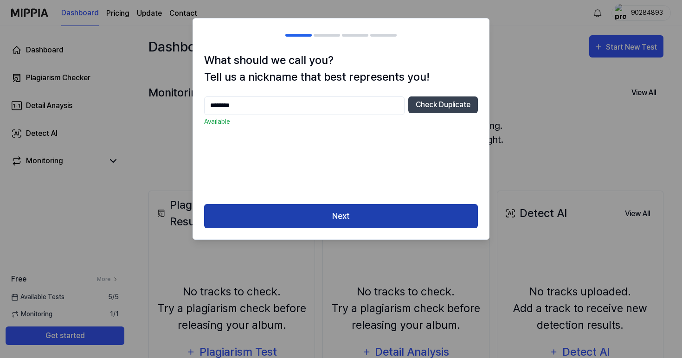
click at [372, 223] on button "Next" at bounding box center [341, 216] width 274 height 25
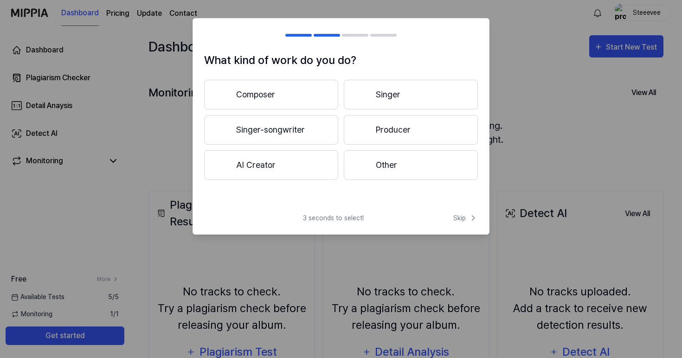
click at [302, 100] on button "Composer" at bounding box center [271, 95] width 134 height 30
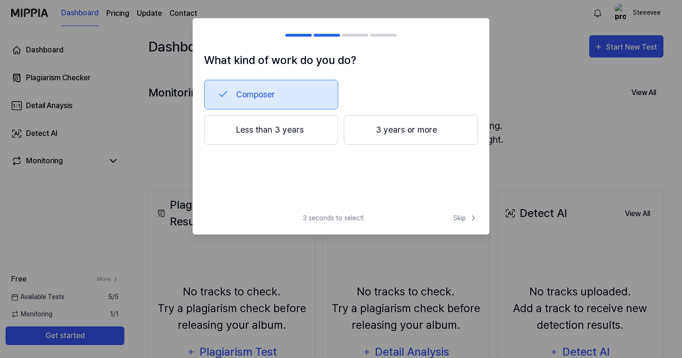
click at [387, 135] on button "3 years or more" at bounding box center [411, 130] width 134 height 30
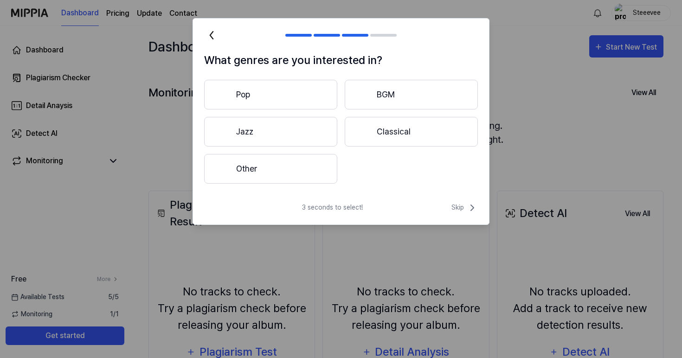
click at [301, 99] on button "Pop" at bounding box center [270, 95] width 133 height 30
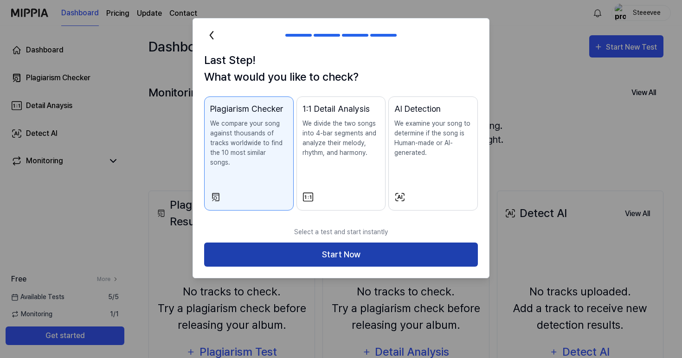
click at [361, 249] on button "Start Now" at bounding box center [341, 255] width 274 height 25
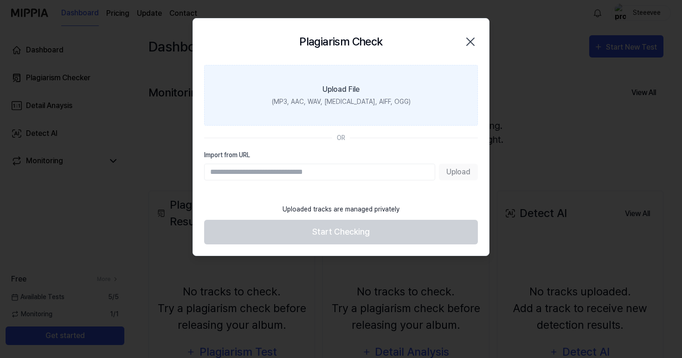
click at [358, 108] on label "Upload File (MP3, AAC, WAV, FLAC, AIFF, OGG)" at bounding box center [341, 95] width 274 height 61
click at [0, 0] on input "Upload File (MP3, AAC, WAV, FLAC, AIFF, OGG)" at bounding box center [0, 0] width 0 height 0
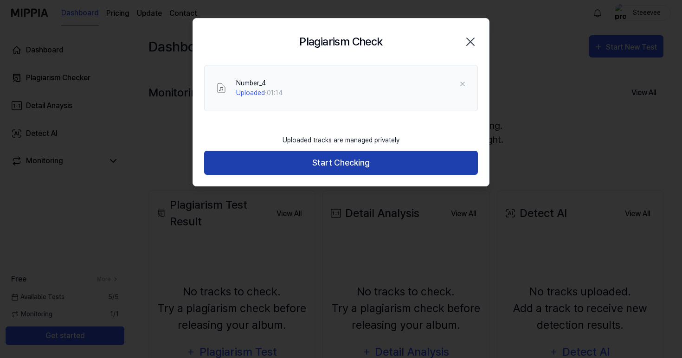
click at [453, 165] on button "Start Checking" at bounding box center [341, 163] width 274 height 25
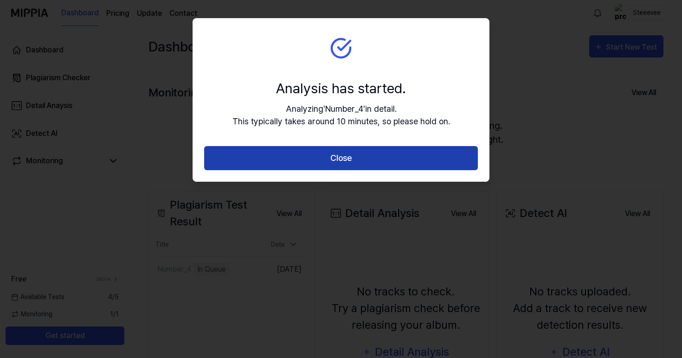
click at [428, 161] on button "Close" at bounding box center [341, 158] width 274 height 25
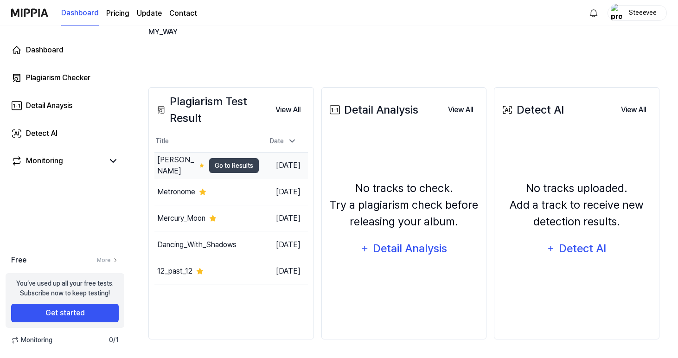
scroll to position [181, 0]
click at [102, 85] on link "Plagiarism Checker" at bounding box center [65, 78] width 119 height 22
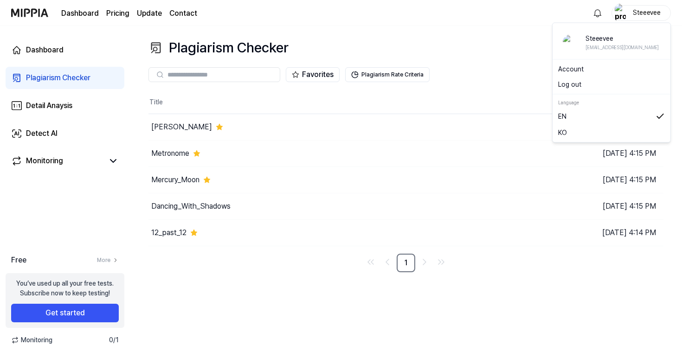
click at [647, 7] on div "Steeevee" at bounding box center [640, 13] width 59 height 16
click at [592, 84] on button "Log out" at bounding box center [611, 85] width 107 height 10
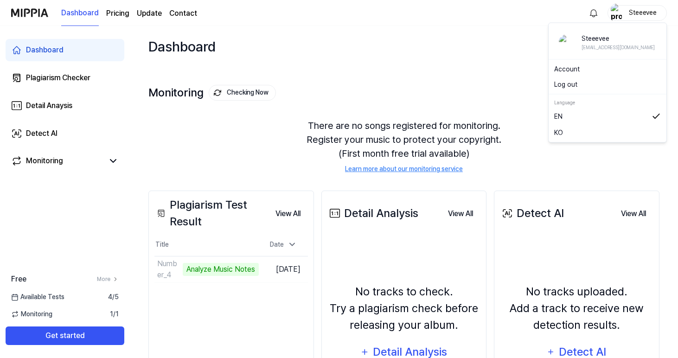
click at [628, 15] on div "Steeevee" at bounding box center [643, 12] width 36 height 10
click at [597, 84] on button "Log out" at bounding box center [607, 85] width 107 height 10
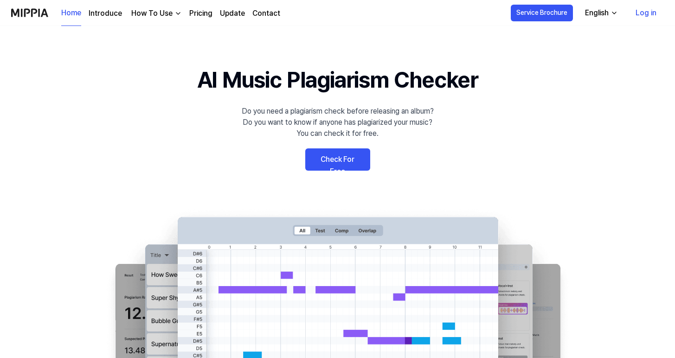
click at [650, 17] on link "Log in" at bounding box center [646, 13] width 36 height 26
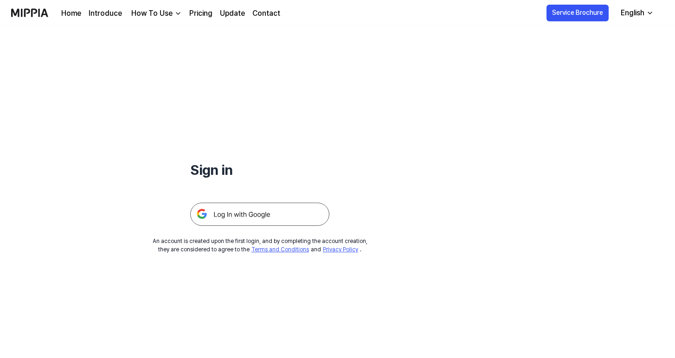
click at [280, 215] on img at bounding box center [259, 214] width 139 height 23
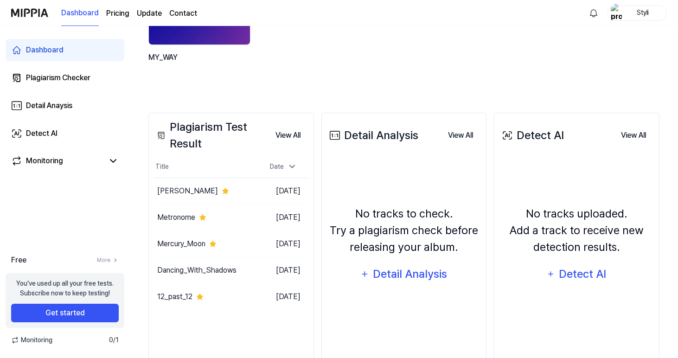
scroll to position [159, 0]
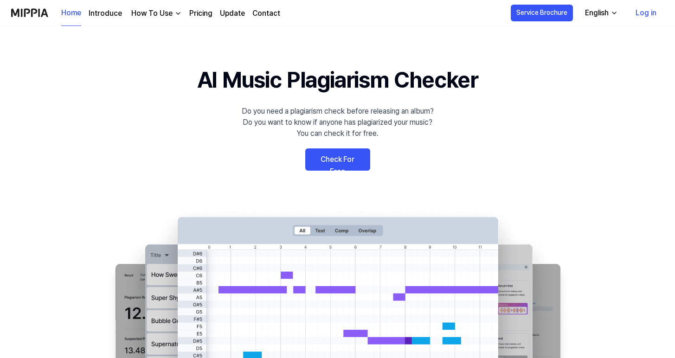
click at [644, 5] on link "Log in" at bounding box center [646, 13] width 36 height 26
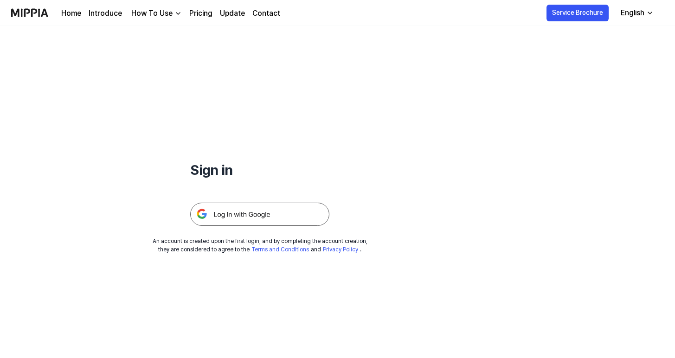
click at [283, 213] on img at bounding box center [259, 214] width 139 height 23
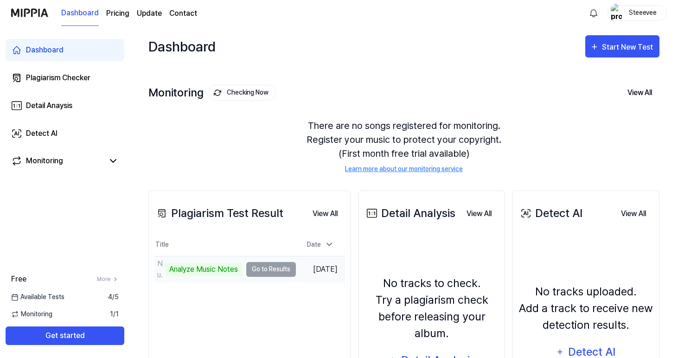
click at [259, 268] on td "Number_4 Analyze Music Notes Go to Results" at bounding box center [224, 270] width 141 height 26
click at [209, 265] on div "Analyze Music Notes" at bounding box center [204, 269] width 76 height 13
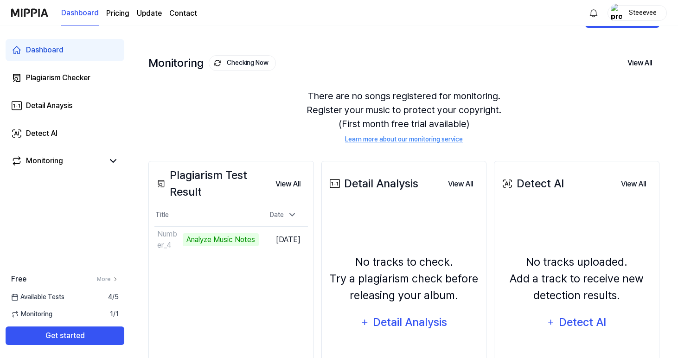
scroll to position [30, 0]
click at [183, 238] on div "10%" at bounding box center [193, 239] width 21 height 13
click at [212, 244] on button "Go to Results" at bounding box center [234, 239] width 50 height 15
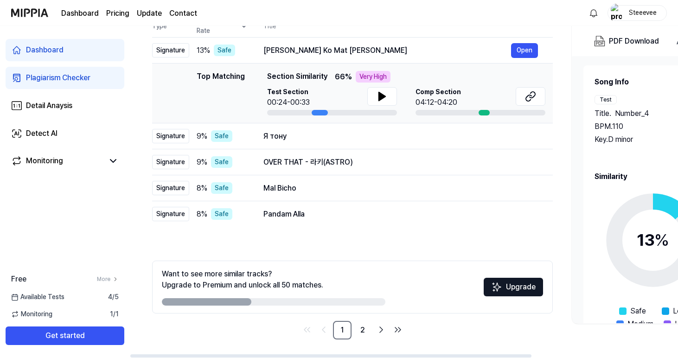
scroll to position [109, 0]
click at [360, 330] on link "2" at bounding box center [362, 330] width 19 height 19
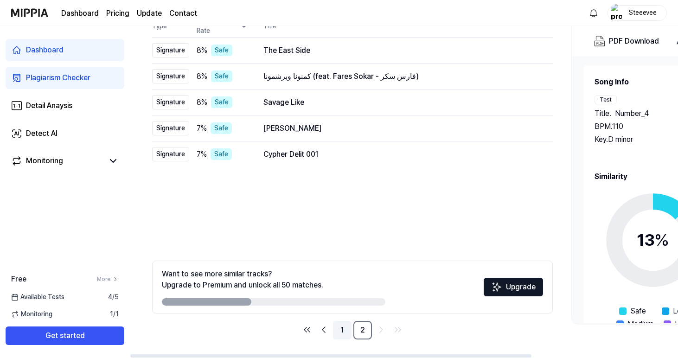
click at [347, 329] on link "1" at bounding box center [342, 330] width 19 height 19
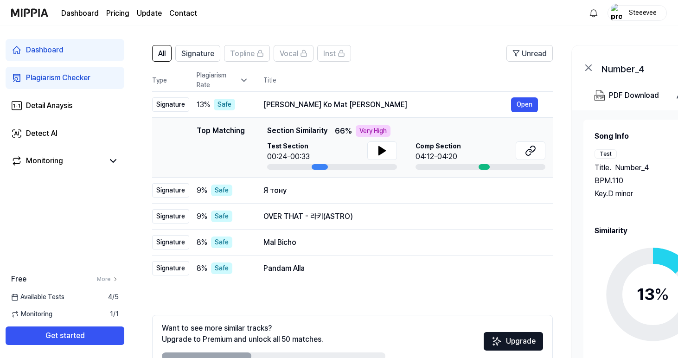
scroll to position [26, 0]
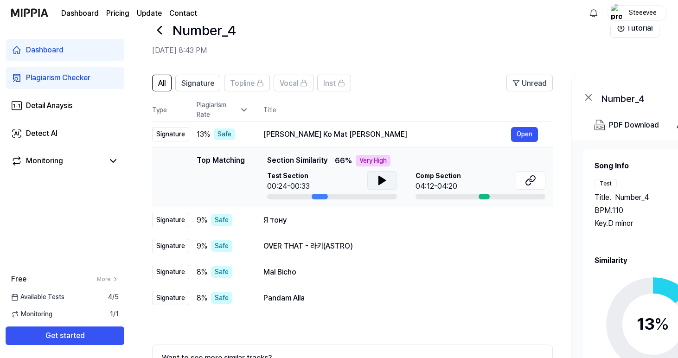
click at [383, 177] on icon at bounding box center [382, 180] width 11 height 11
click at [375, 176] on button at bounding box center [382, 180] width 30 height 19
click at [314, 179] on div "Test Section 00:24-00:33" at bounding box center [332, 181] width 130 height 21
click at [381, 179] on icon at bounding box center [382, 180] width 6 height 8
click at [315, 195] on div at bounding box center [320, 197] width 16 height 6
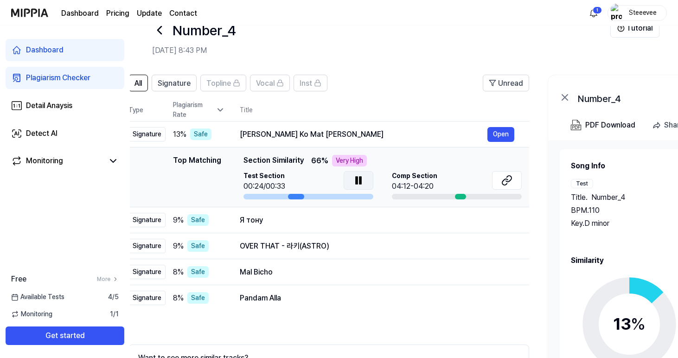
drag, startPoint x: 313, startPoint y: 195, endPoint x: 289, endPoint y: 196, distance: 24.6
click at [289, 196] on div at bounding box center [296, 197] width 16 height 6
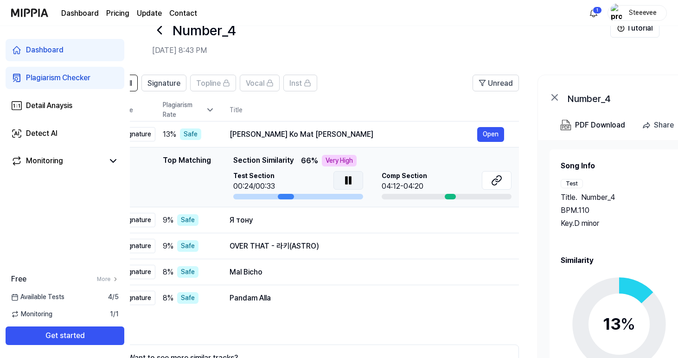
drag, startPoint x: 295, startPoint y: 196, endPoint x: 285, endPoint y: 197, distance: 9.8
click at [285, 197] on div at bounding box center [286, 197] width 16 height 6
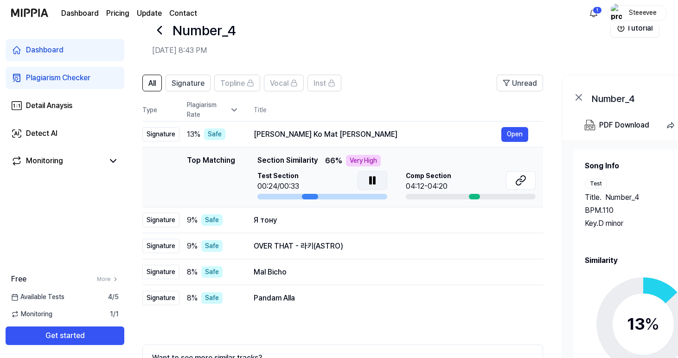
drag, startPoint x: 292, startPoint y: 190, endPoint x: 315, endPoint y: 190, distance: 22.7
click at [316, 190] on div "Test Section 00:24/00:33" at bounding box center [322, 181] width 130 height 21
click at [281, 92] on header "All Signature Topline Vocal Inst Unread" at bounding box center [342, 87] width 401 height 24
click at [261, 79] on div "All Signature Topline Vocal Inst" at bounding box center [241, 83] width 199 height 17
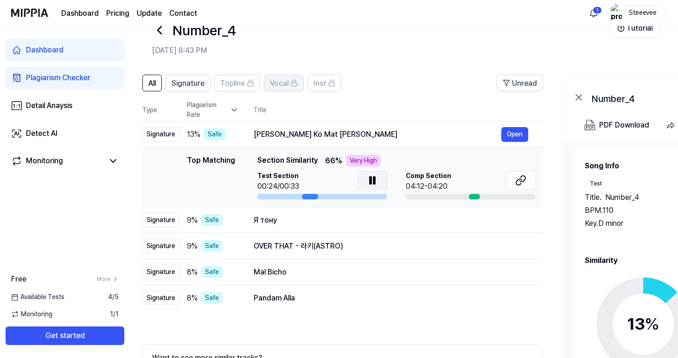
click at [266, 80] on button "Vocal" at bounding box center [284, 83] width 40 height 17
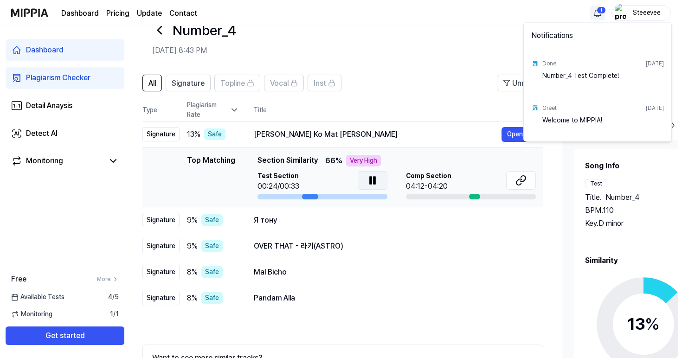
click at [598, 13] on html "Dashboard Pricing Update Contact 1 Steeevee Dashboard Plagiarism Checker Detail…" at bounding box center [341, 153] width 682 height 358
click at [434, 36] on html "Dashboard Pricing Update Contact Steeevee Dashboard Plagiarism Checker Detail A…" at bounding box center [341, 153] width 682 height 358
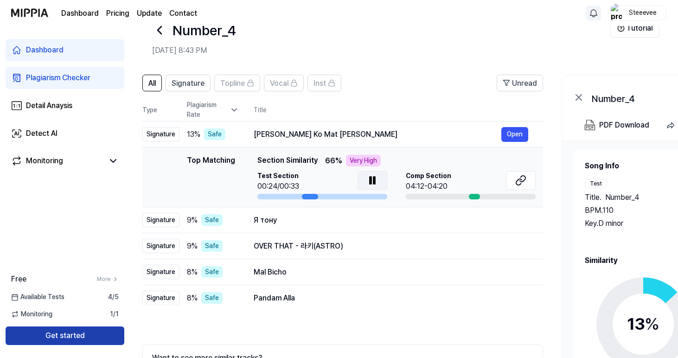
click at [83, 341] on button "Get started" at bounding box center [65, 336] width 119 height 19
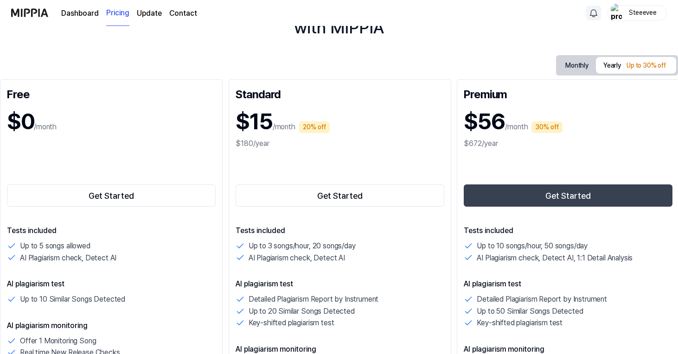
scroll to position [75, 0]
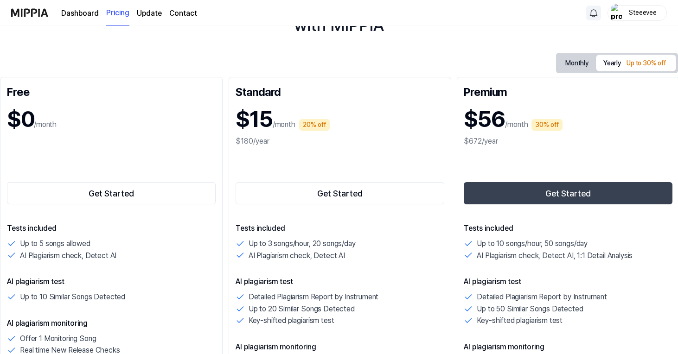
click at [570, 66] on button "Monthly" at bounding box center [577, 63] width 38 height 17
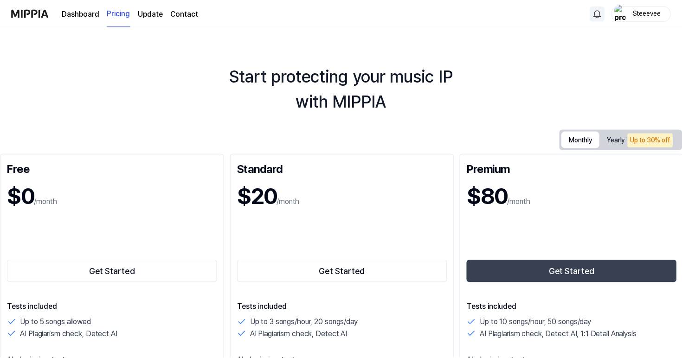
scroll to position [0, 0]
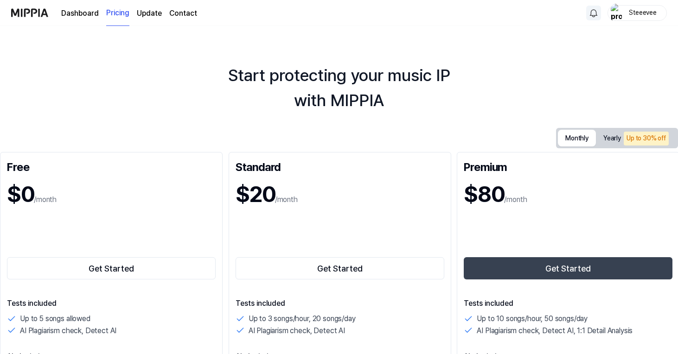
click at [87, 12] on link "Dashboard" at bounding box center [80, 13] width 38 height 11
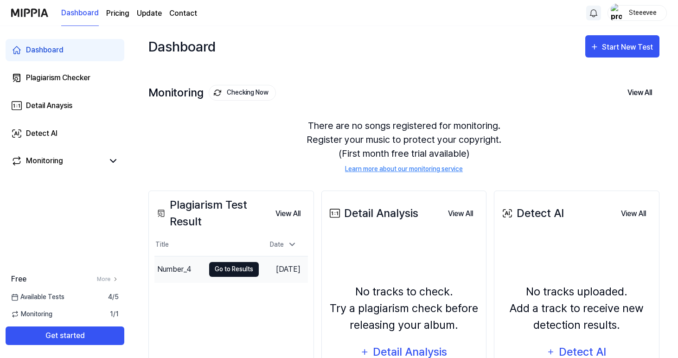
click at [241, 269] on button "Go to Results" at bounding box center [234, 269] width 50 height 15
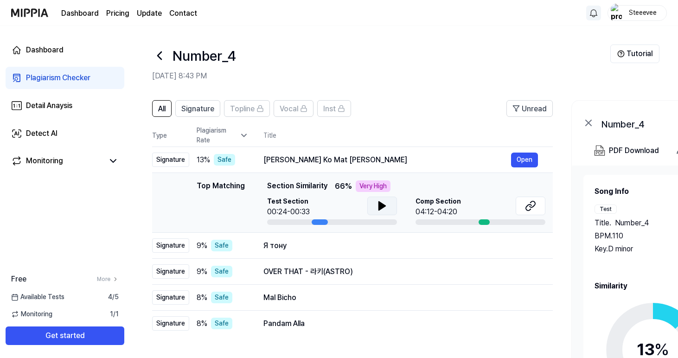
click at [381, 203] on icon at bounding box center [382, 206] width 6 height 8
click at [381, 203] on icon at bounding box center [380, 205] width 2 height 7
click at [381, 203] on icon at bounding box center [382, 206] width 6 height 8
click at [529, 163] on button "Open" at bounding box center [524, 160] width 27 height 15
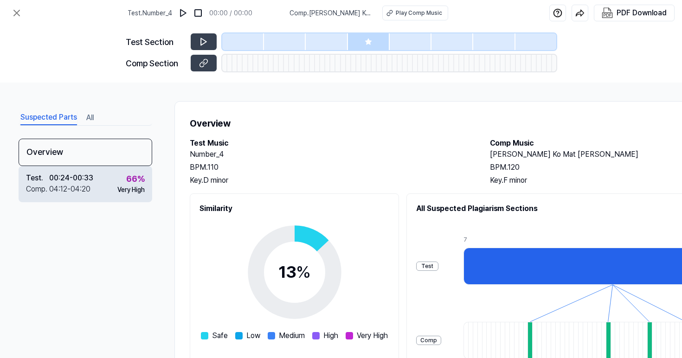
click at [61, 190] on div "04:12 - 04:20" at bounding box center [69, 189] width 41 height 11
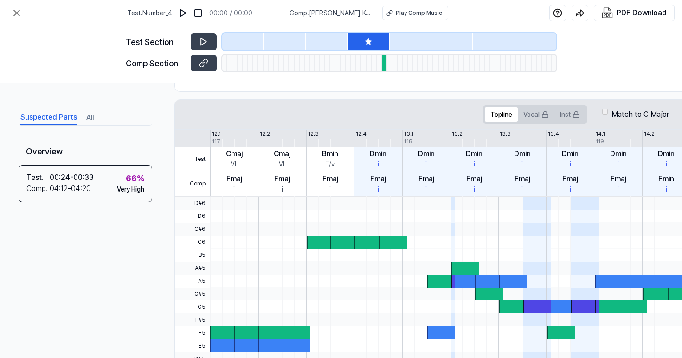
scroll to position [141, 0]
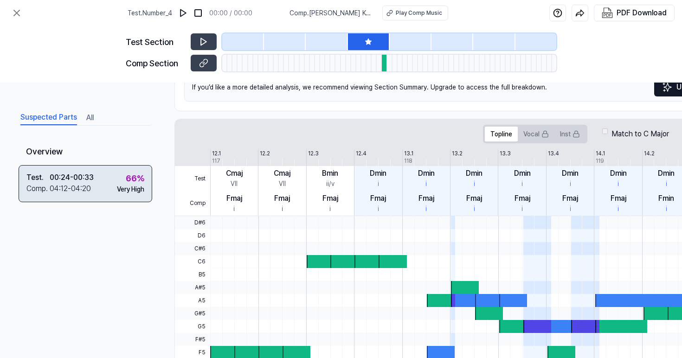
click at [92, 192] on div "Comp . 04:12 - 04:20" at bounding box center [59, 188] width 67 height 11
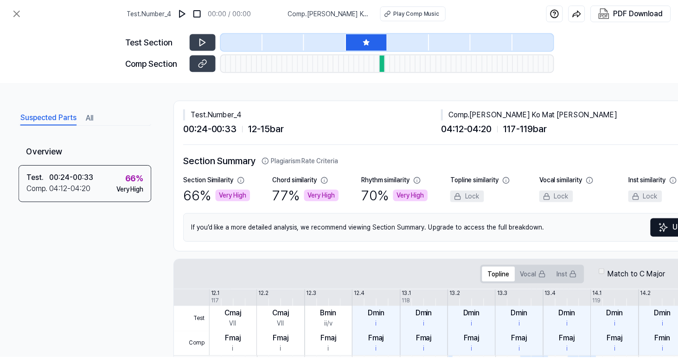
scroll to position [0, 0]
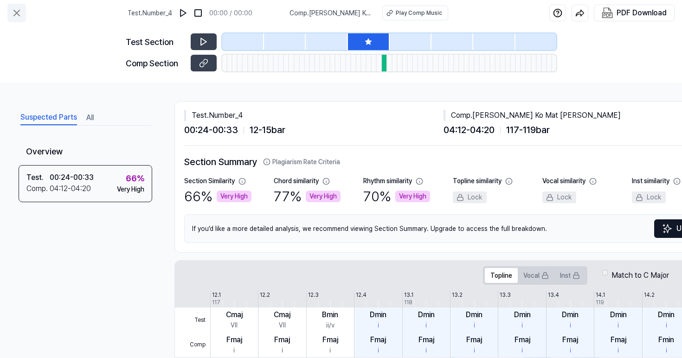
click at [19, 9] on icon at bounding box center [16, 12] width 11 height 11
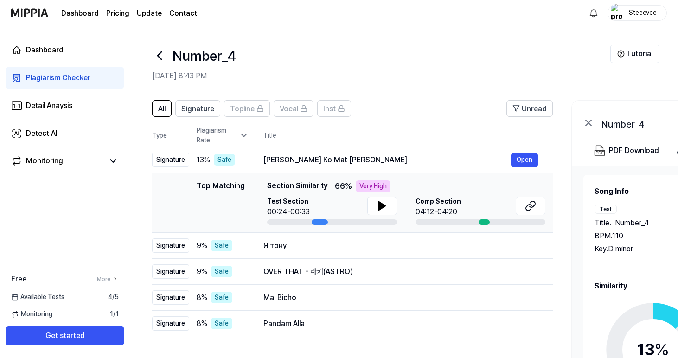
click at [645, 24] on div "Dashboard Pricing Update Contact Steeevee" at bounding box center [339, 13] width 656 height 26
click at [642, 15] on div "Steeevee" at bounding box center [643, 12] width 36 height 10
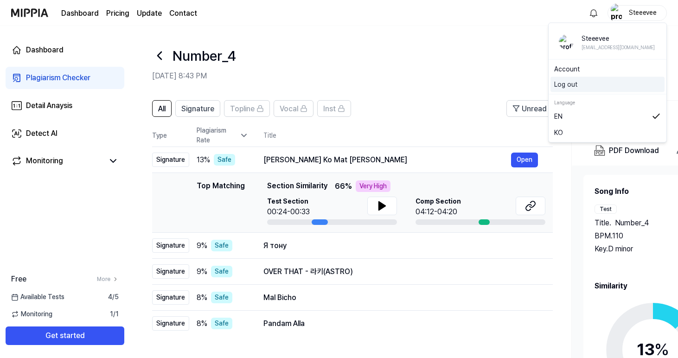
click at [582, 86] on button "Log out" at bounding box center [607, 85] width 107 height 10
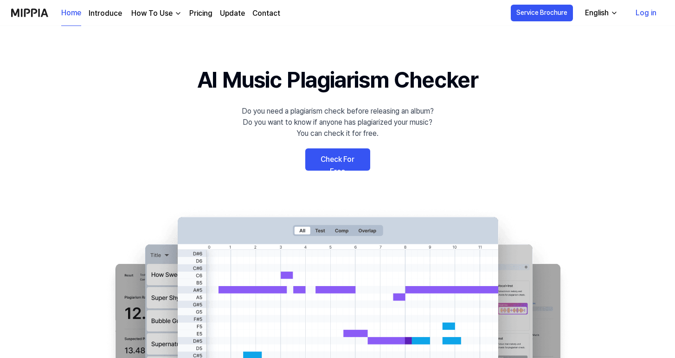
click at [649, 18] on link "Log in" at bounding box center [646, 13] width 36 height 26
click at [649, 16] on link "Log in" at bounding box center [646, 13] width 36 height 26
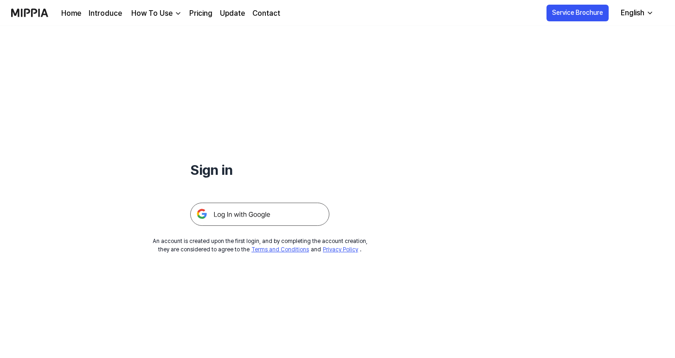
click at [249, 219] on img at bounding box center [259, 214] width 139 height 23
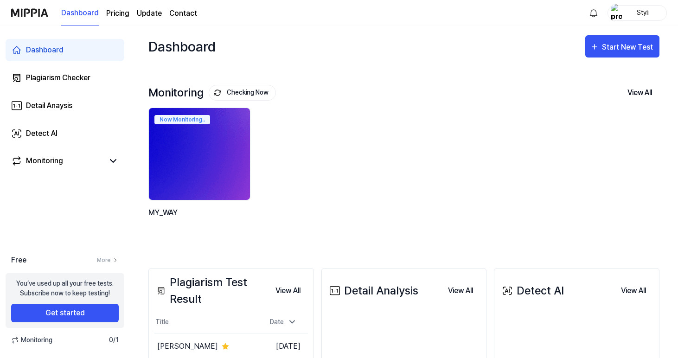
click at [231, 177] on img at bounding box center [199, 153] width 111 height 101
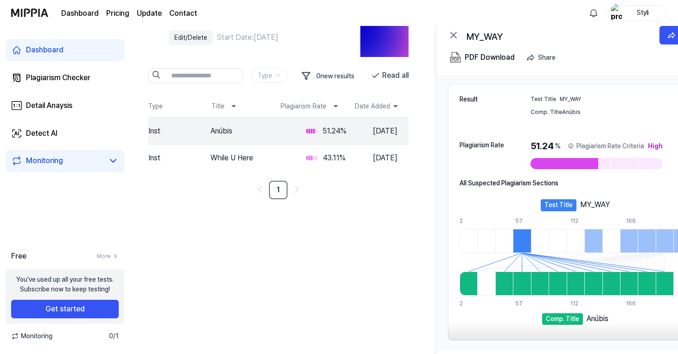
scroll to position [45, 0]
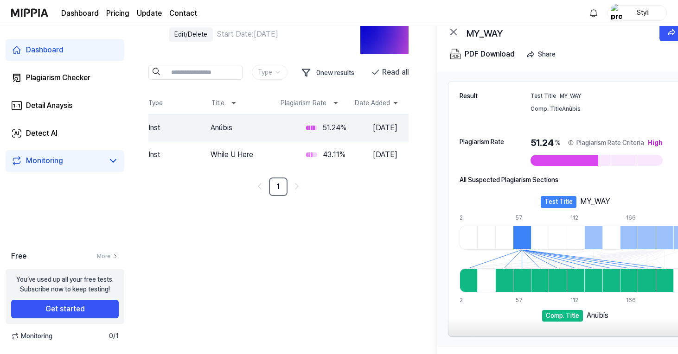
click at [507, 146] on div "Plagiarism Rate" at bounding box center [491, 142] width 62 height 12
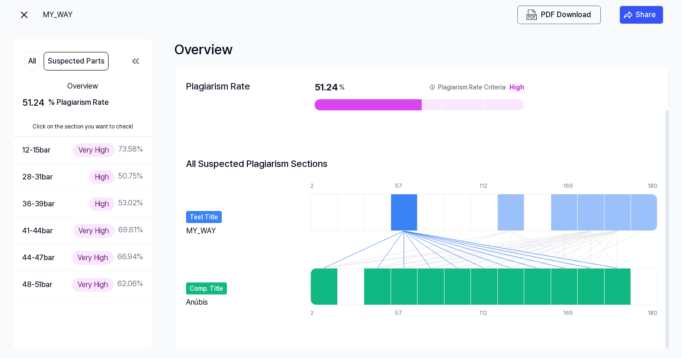
scroll to position [51, 0]
click at [73, 60] on button "Suspected Parts" at bounding box center [76, 61] width 65 height 19
click at [36, 63] on button "All" at bounding box center [32, 61] width 16 height 19
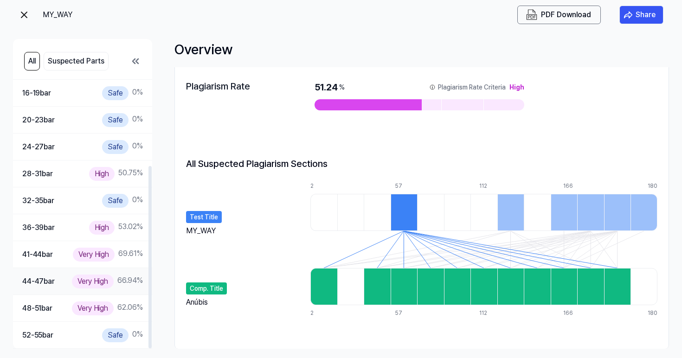
scroll to position [138, 0]
click at [23, 13] on img at bounding box center [24, 14] width 11 height 11
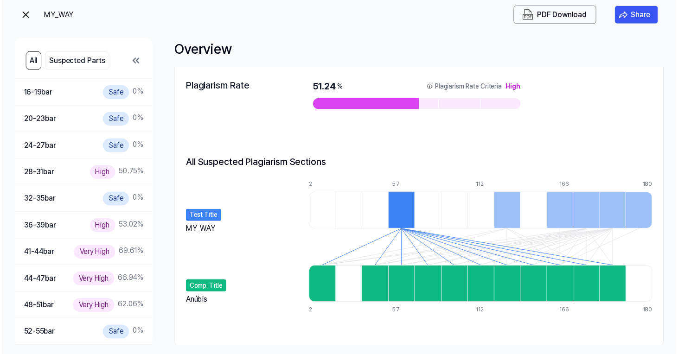
scroll to position [45, 0]
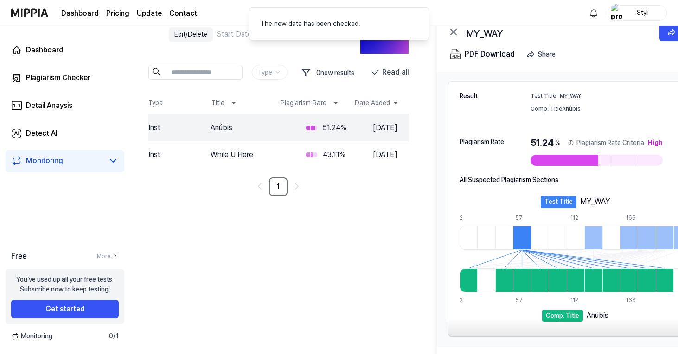
click at [629, 6] on div "Styli" at bounding box center [637, 13] width 59 height 16
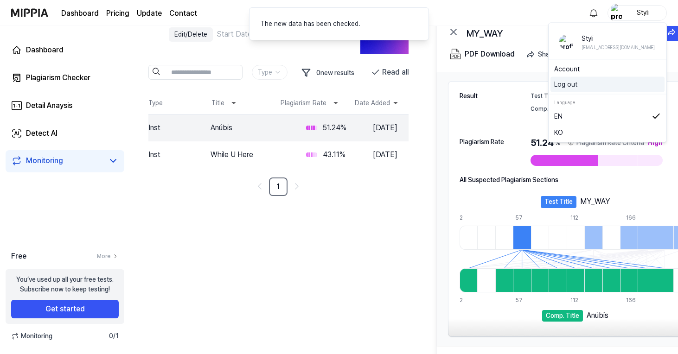
click at [602, 83] on button "Log out" at bounding box center [607, 85] width 107 height 10
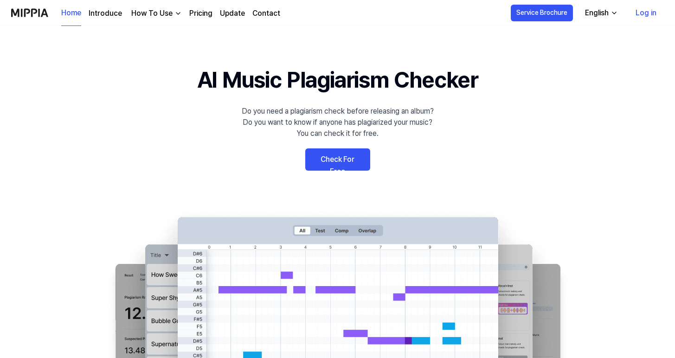
click at [647, 15] on link "Log in" at bounding box center [646, 13] width 36 height 26
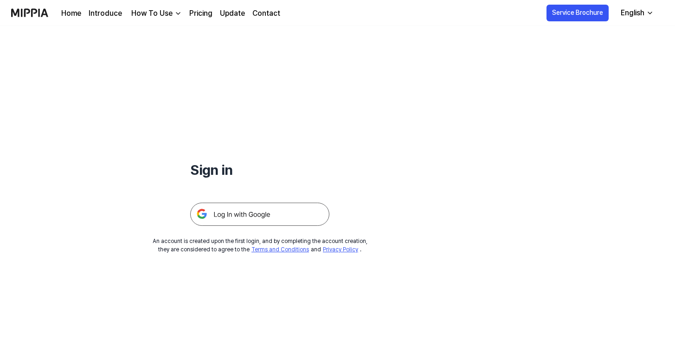
click at [267, 214] on img at bounding box center [259, 214] width 139 height 23
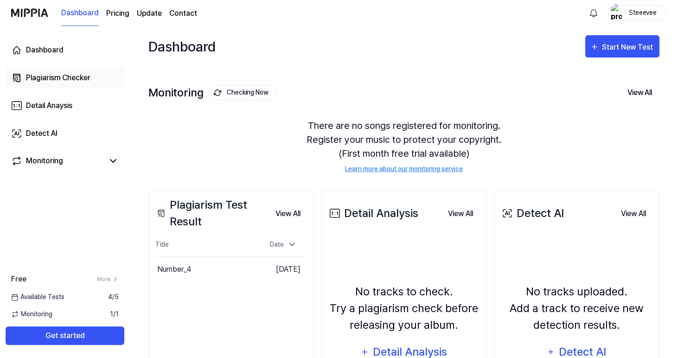
click at [48, 81] on div "Plagiarism Checker" at bounding box center [58, 77] width 64 height 11
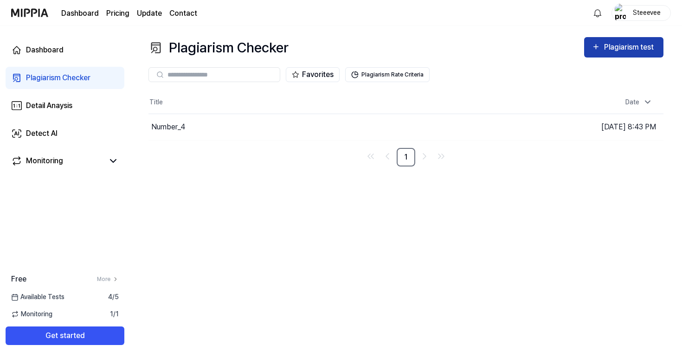
click at [612, 51] on div "Plagiarism test" at bounding box center [630, 47] width 52 height 12
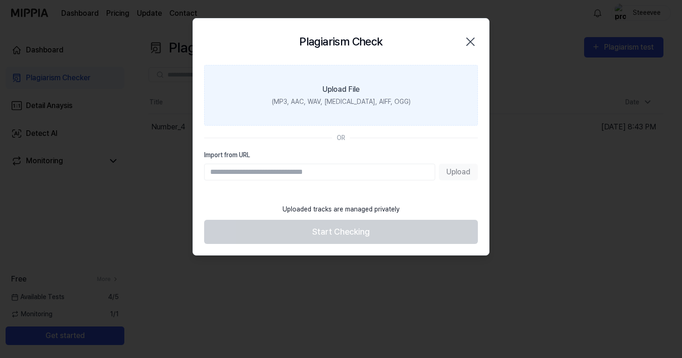
click at [348, 85] on div "Upload File" at bounding box center [340, 89] width 37 height 11
click at [0, 0] on input "Upload File (MP3, AAC, WAV, [MEDICAL_DATA], AIFF, OGG)" at bounding box center [0, 0] width 0 height 0
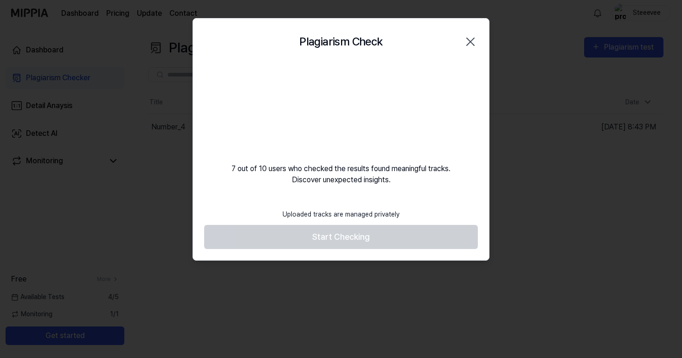
click at [565, 58] on div at bounding box center [341, 179] width 682 height 358
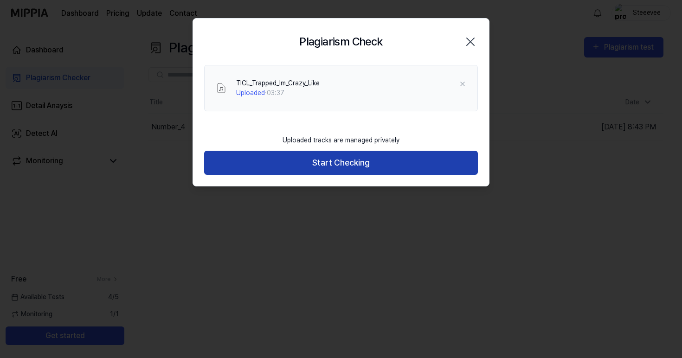
click at [410, 162] on button "Start Checking" at bounding box center [341, 163] width 274 height 25
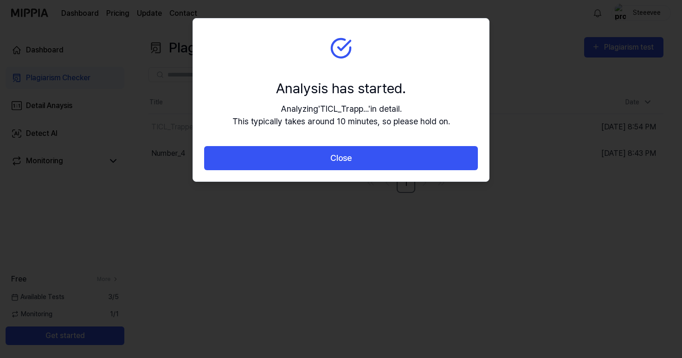
click at [410, 162] on button "Close" at bounding box center [341, 158] width 274 height 25
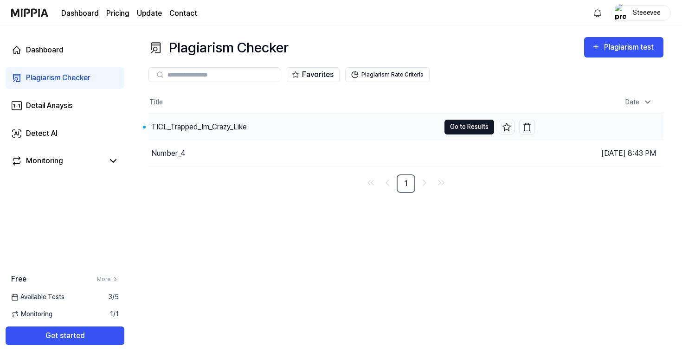
click at [461, 129] on button "Go to Results" at bounding box center [469, 127] width 50 height 15
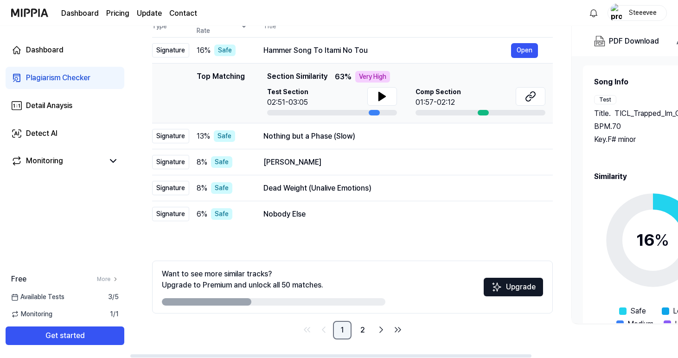
scroll to position [109, 0]
click at [357, 333] on link "2" at bounding box center [362, 330] width 19 height 19
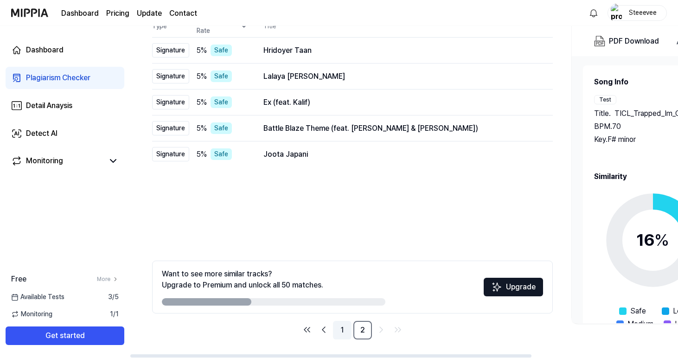
click at [338, 328] on link "1" at bounding box center [342, 330] width 19 height 19
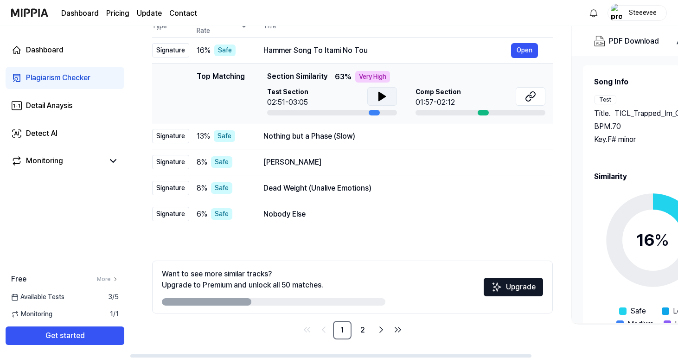
click at [380, 96] on icon at bounding box center [382, 96] width 6 height 8
click at [384, 88] on button at bounding box center [382, 96] width 30 height 19
